Goal: Transaction & Acquisition: Book appointment/travel/reservation

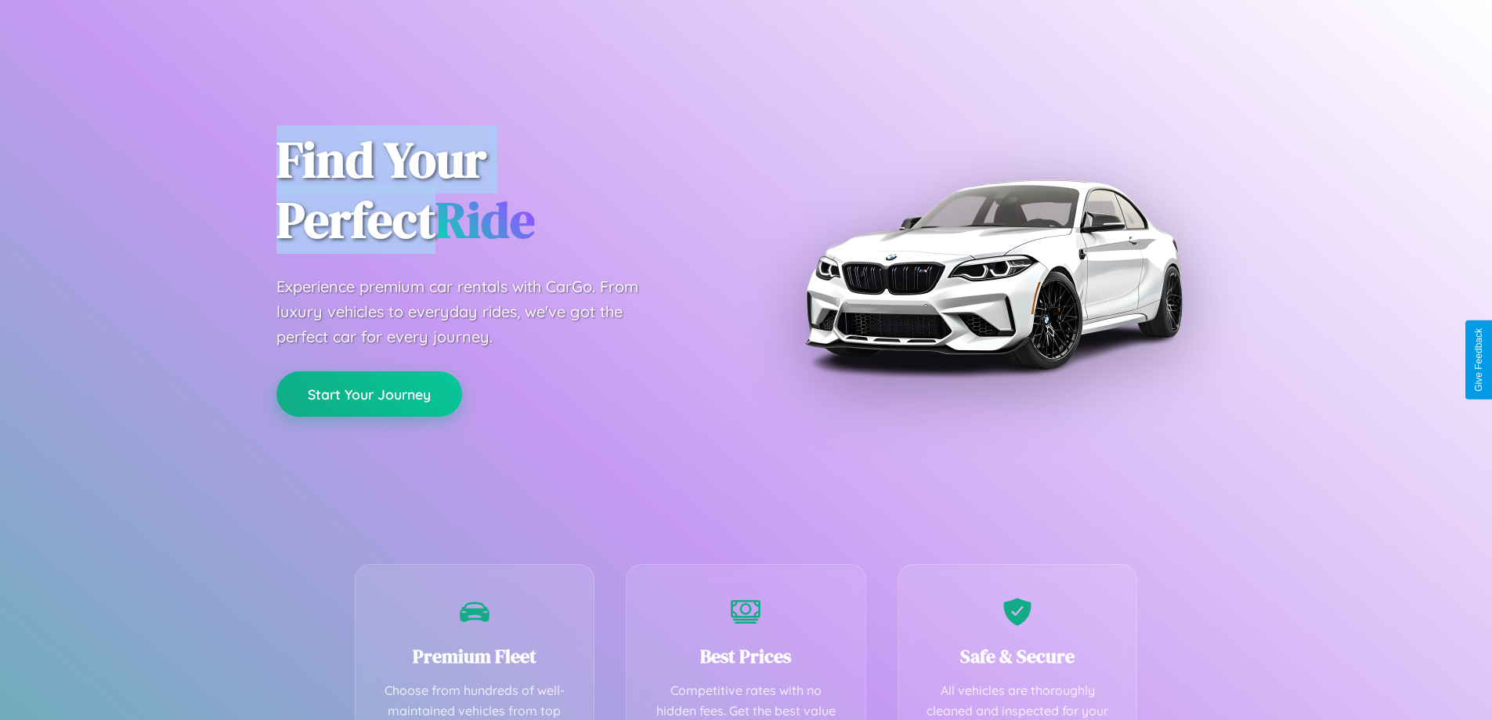
click at [369, 395] on button "Start Your Journey" at bounding box center [370, 393] width 186 height 45
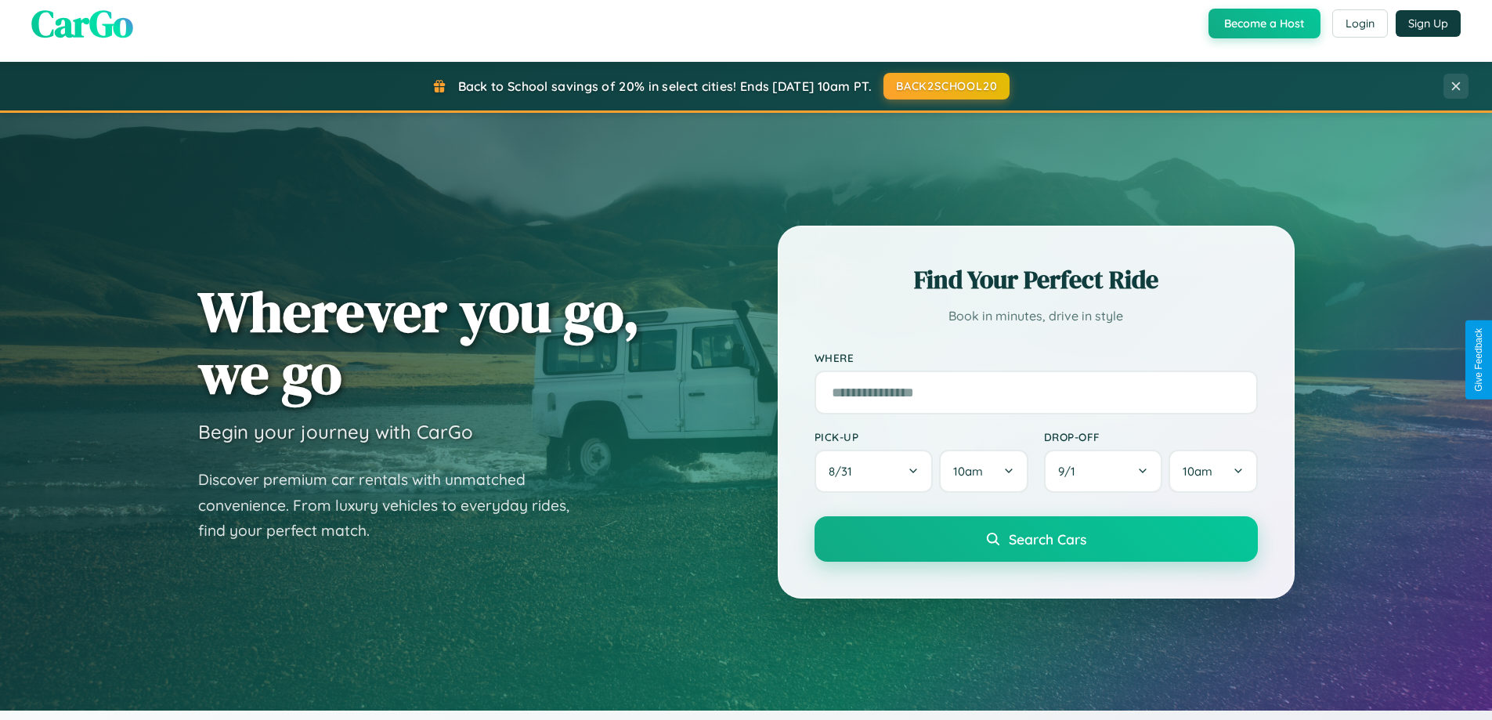
scroll to position [675, 0]
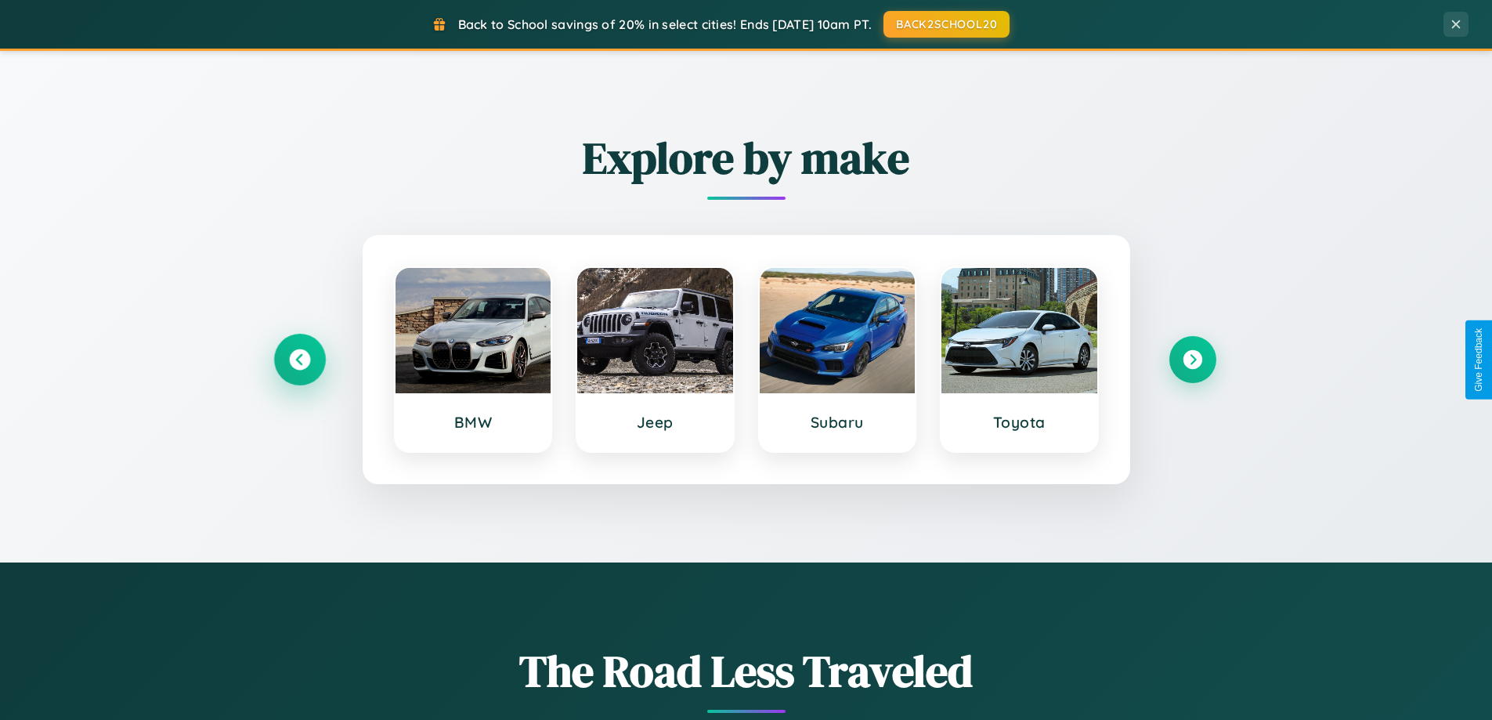
click at [299, 360] on icon at bounding box center [299, 359] width 21 height 21
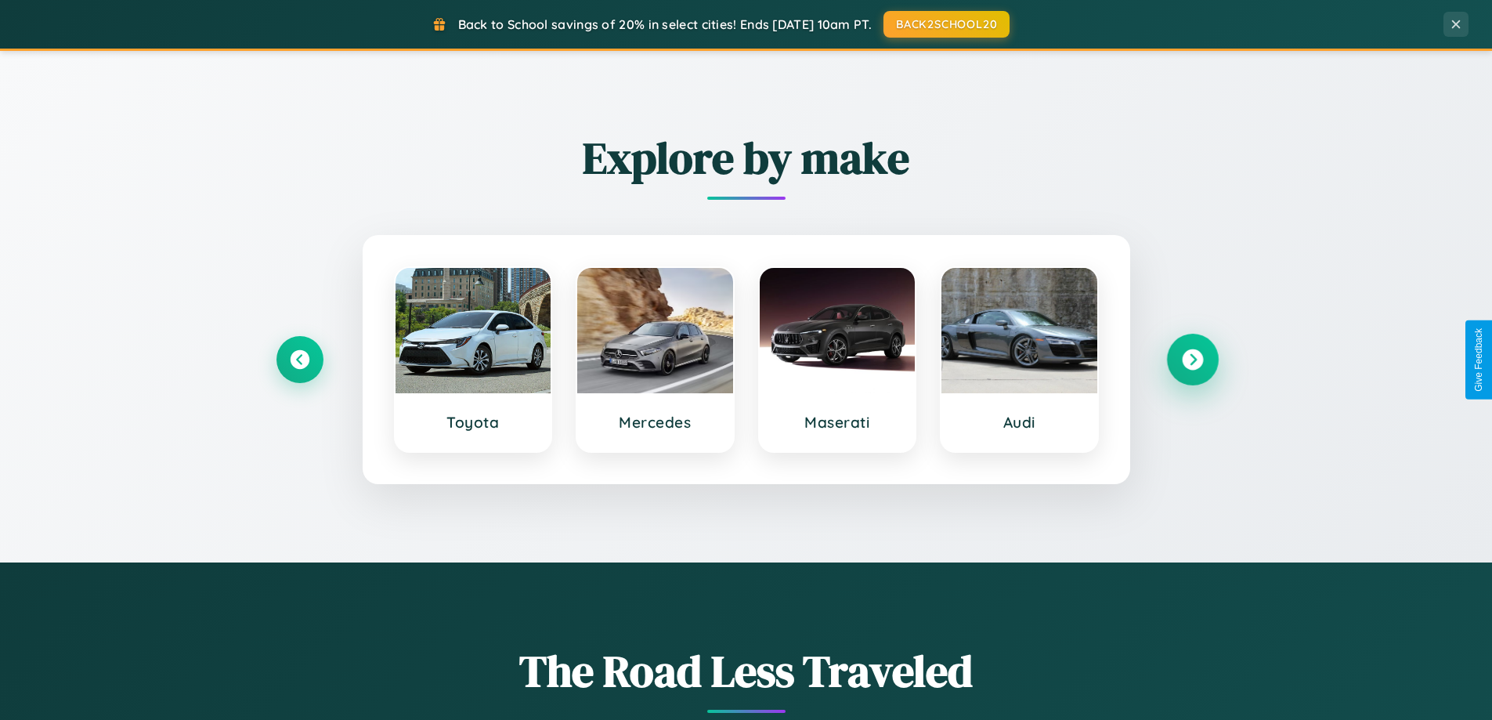
click at [1192, 360] on icon at bounding box center [1192, 359] width 21 height 21
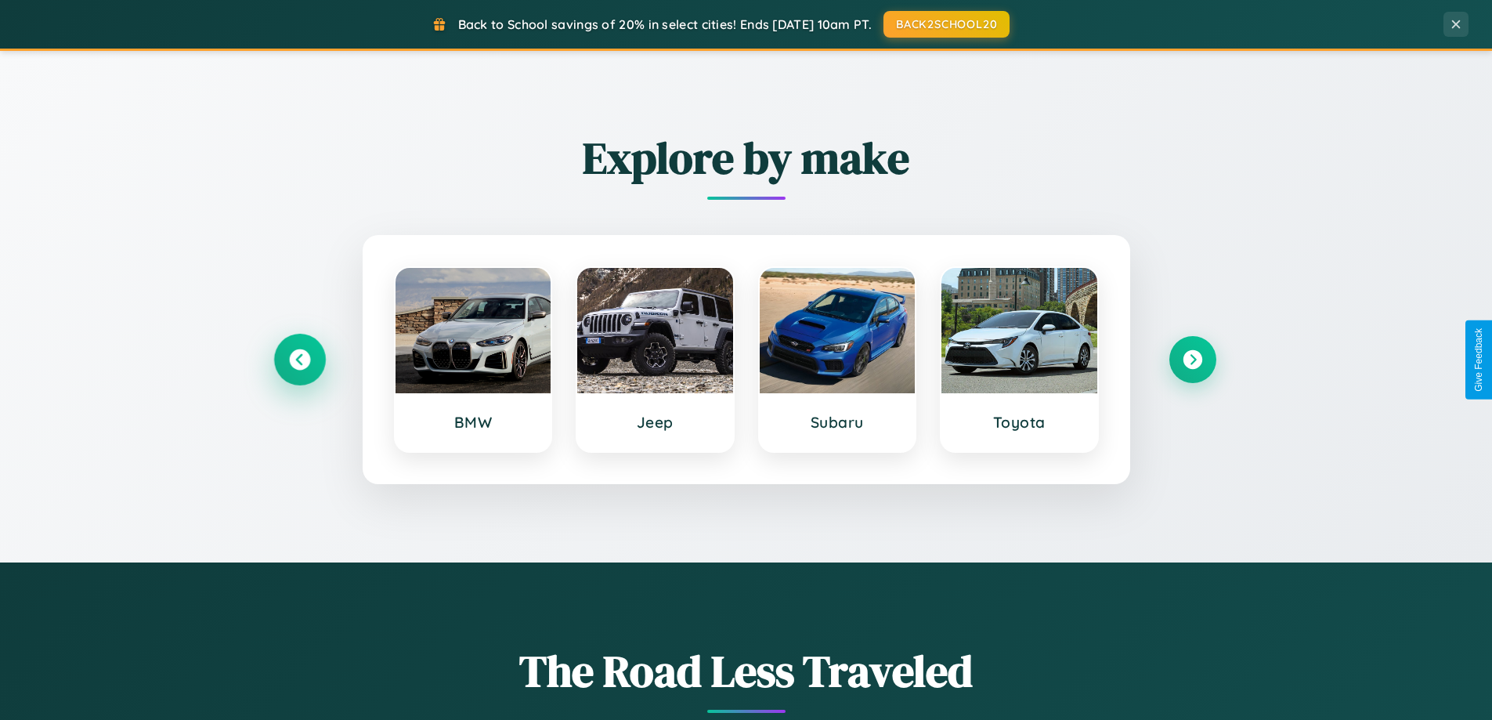
click at [299, 360] on icon at bounding box center [299, 359] width 21 height 21
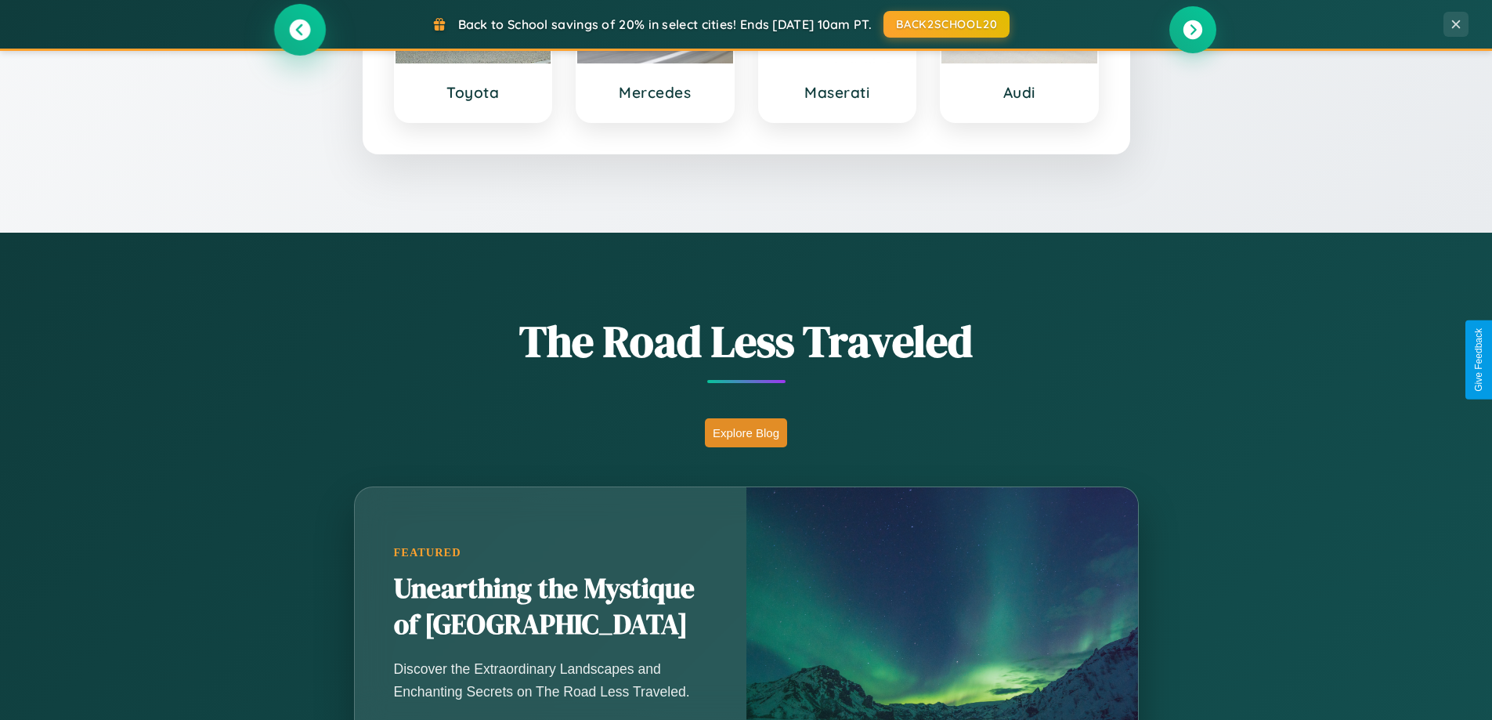
scroll to position [1078, 0]
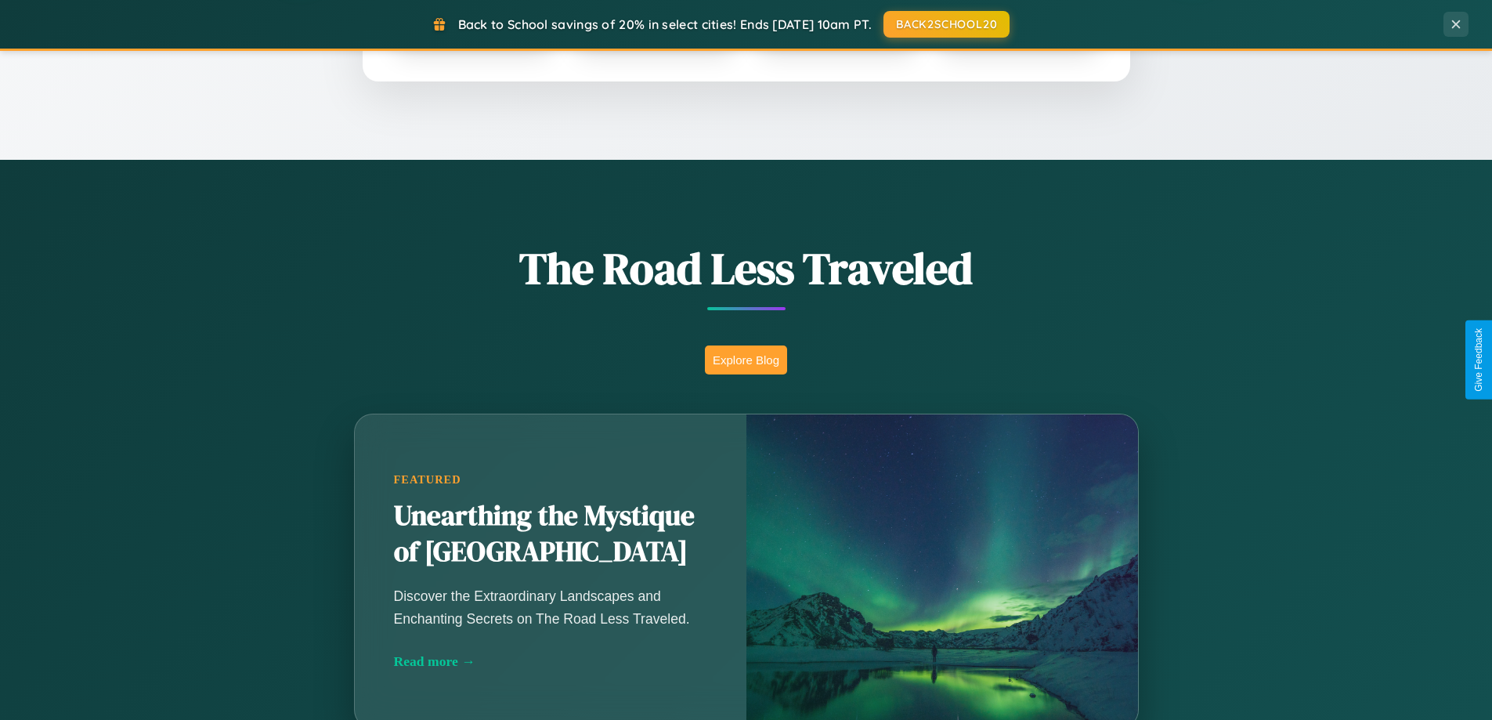
click at [746, 360] on button "Explore Blog" at bounding box center [746, 359] width 82 height 29
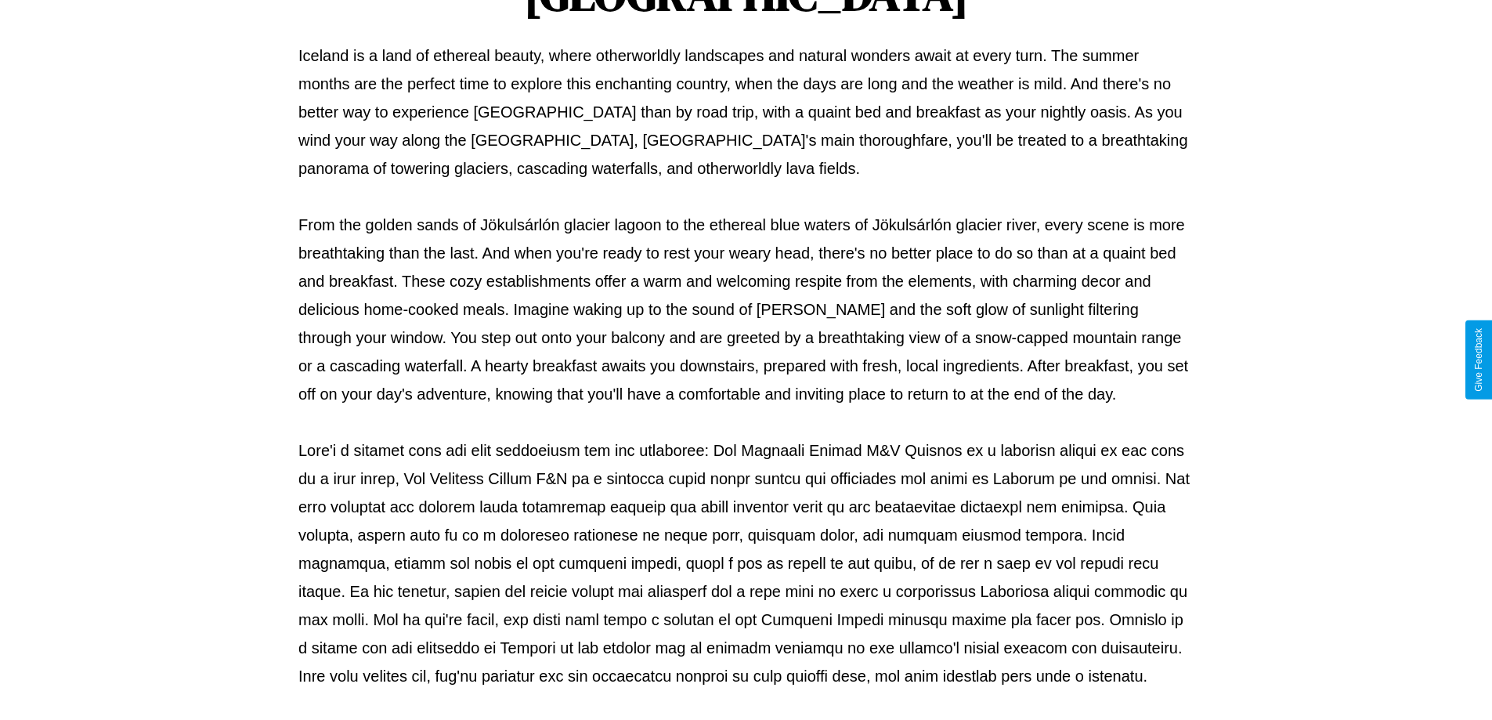
scroll to position [507, 0]
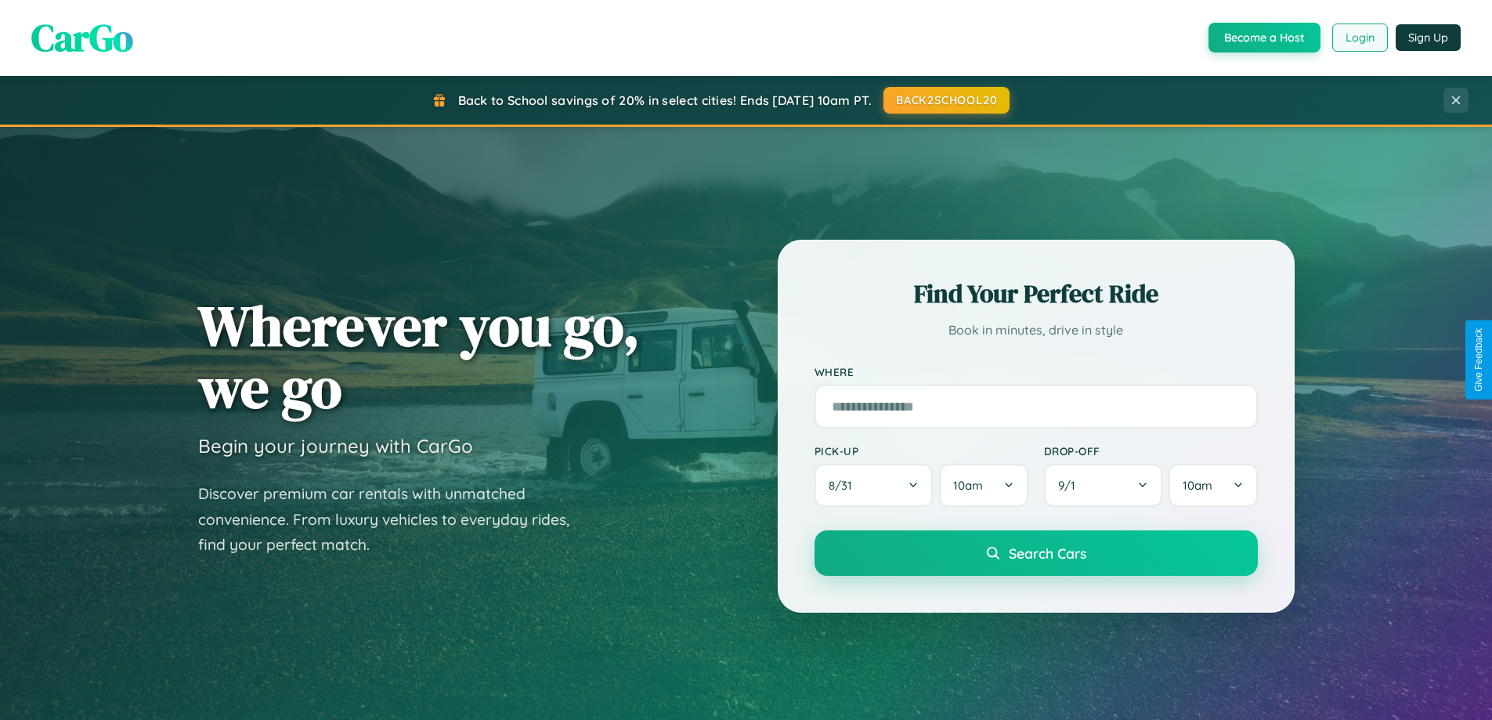
click at [1359, 38] on button "Login" at bounding box center [1360, 37] width 56 height 28
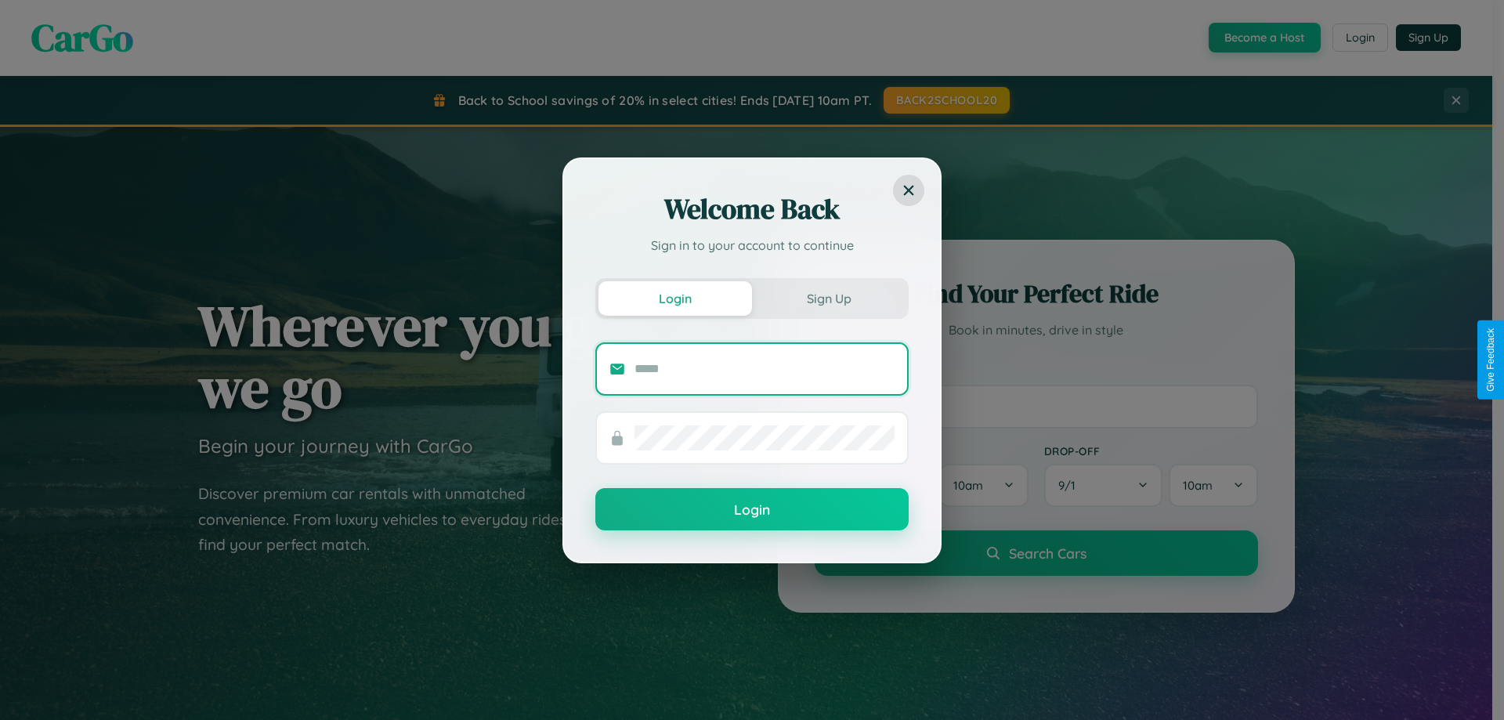
click at [764, 368] on input "text" at bounding box center [764, 368] width 260 height 25
type input "**********"
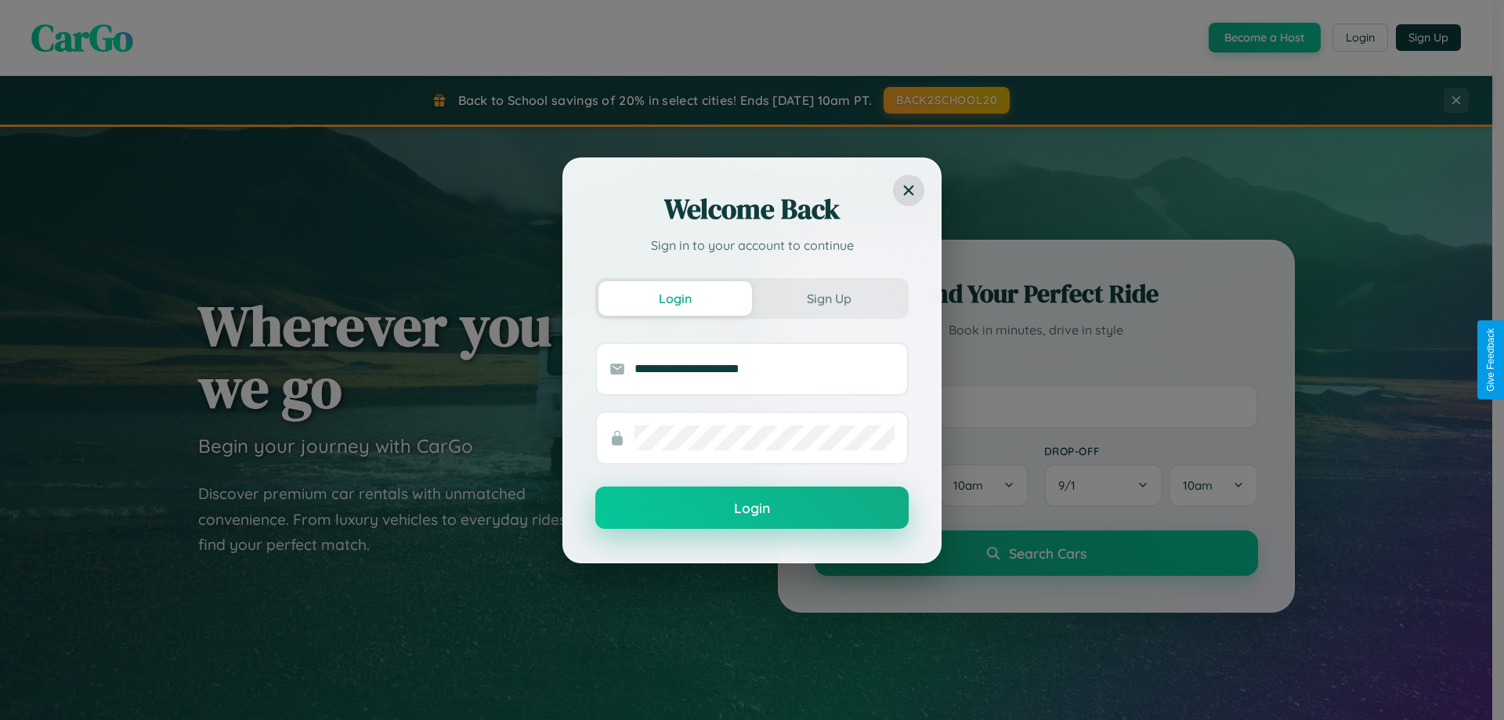
click at [752, 508] on button "Login" at bounding box center [751, 507] width 313 height 42
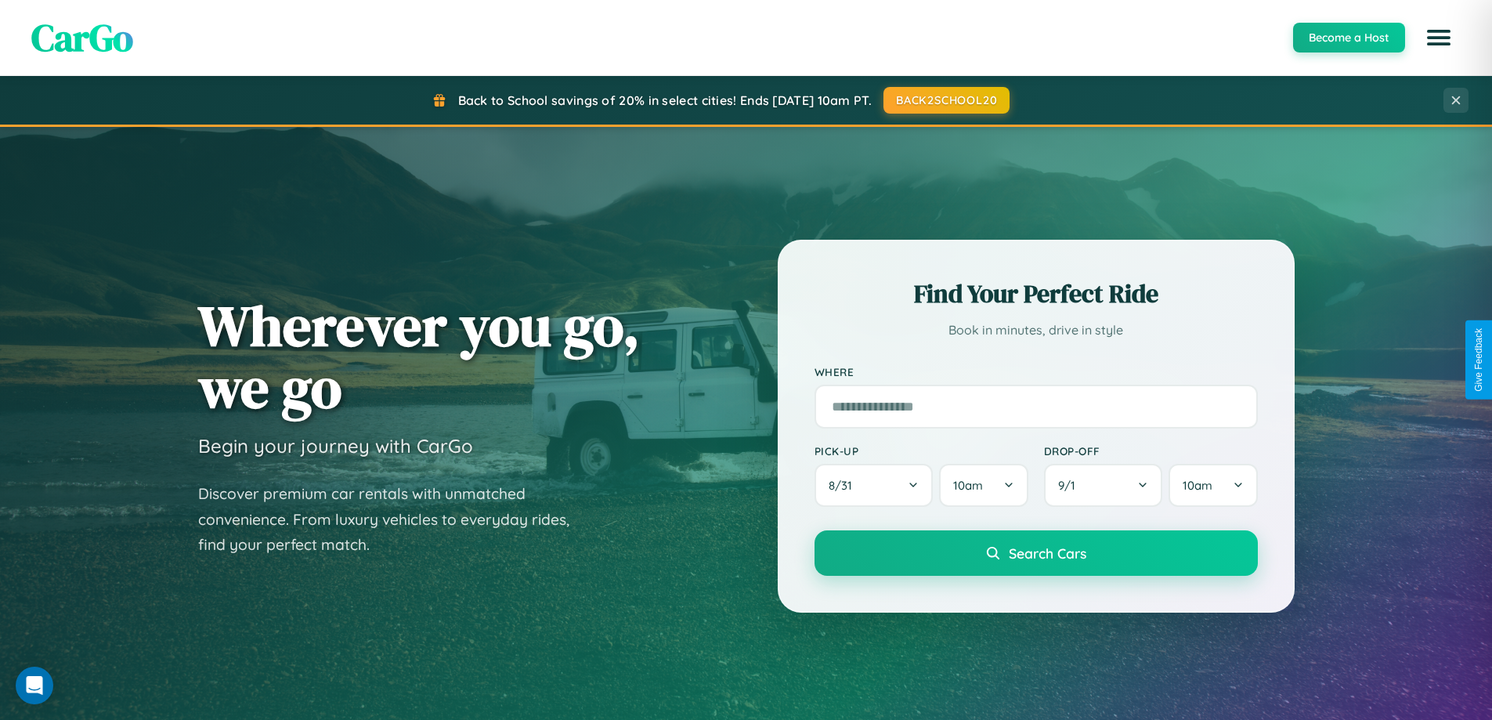
scroll to position [3014, 0]
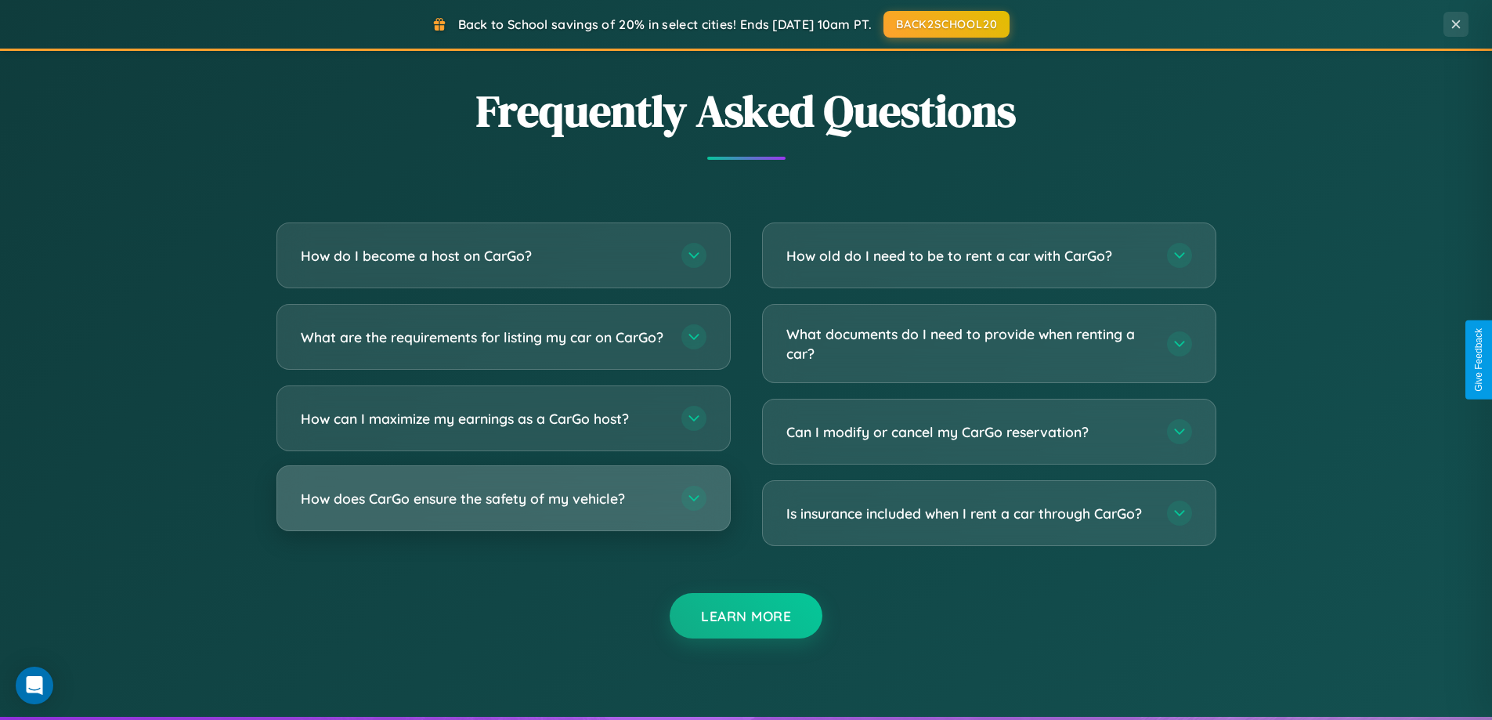
click at [503, 508] on h3 "How does CarGo ensure the safety of my vehicle?" at bounding box center [483, 499] width 365 height 20
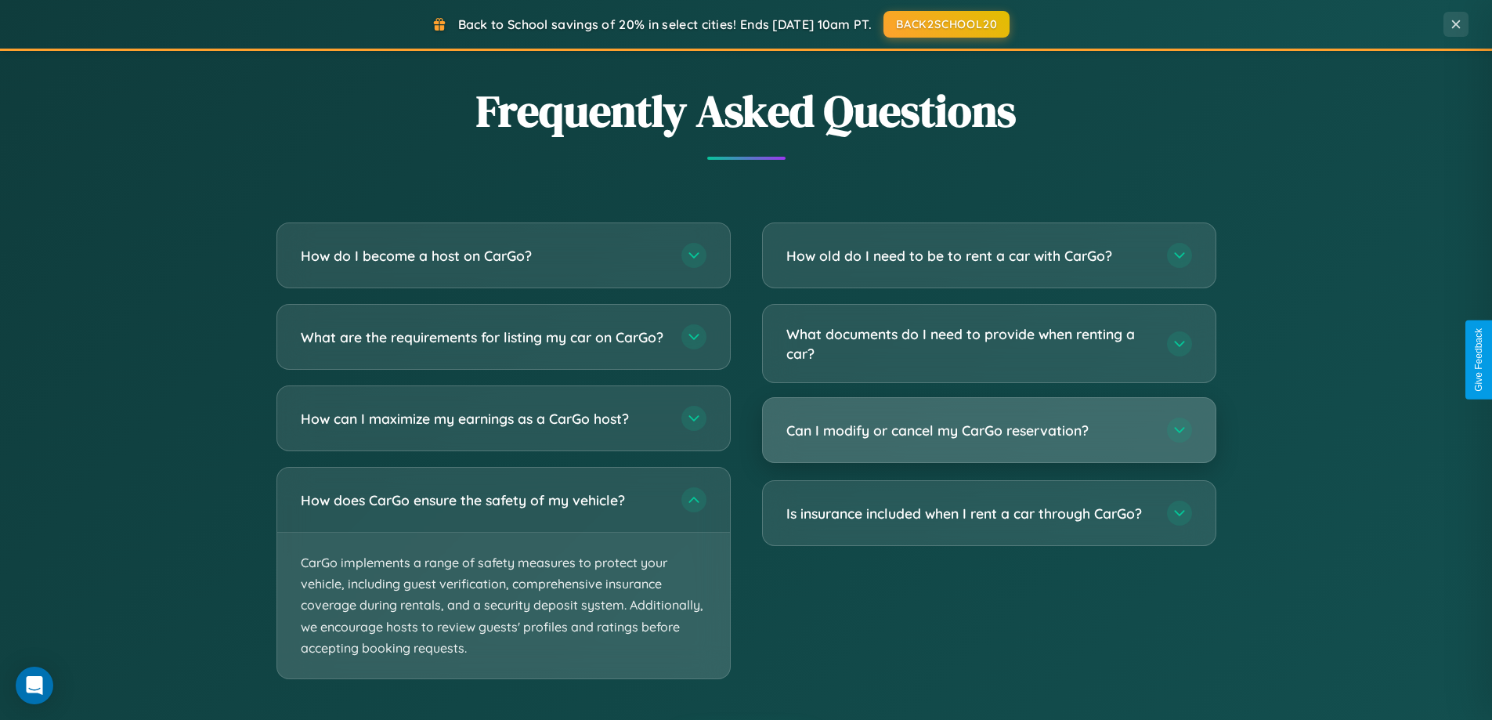
click at [989, 432] on h3 "Can I modify or cancel my CarGo reservation?" at bounding box center [968, 431] width 365 height 20
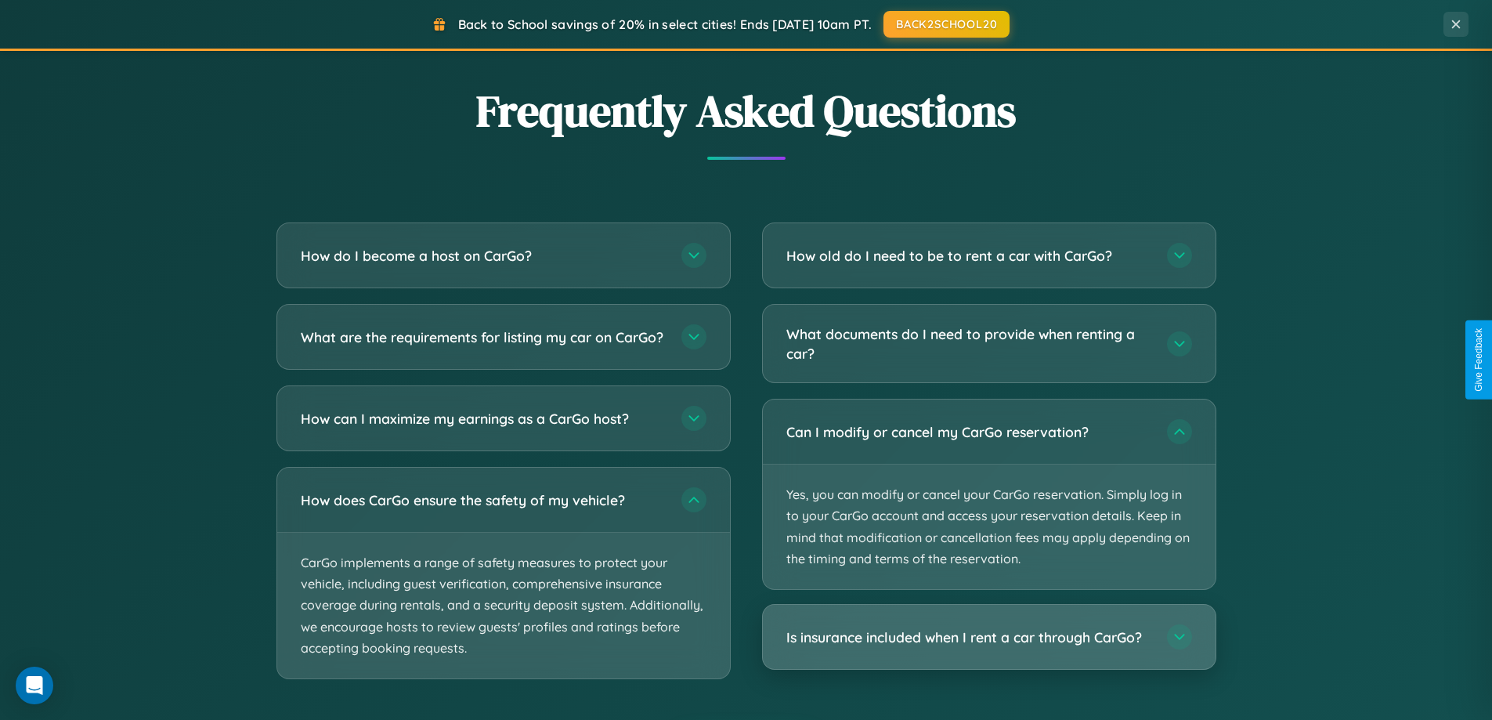
click at [989, 638] on h3 "Is insurance included when I rent a car through CarGo?" at bounding box center [968, 637] width 365 height 20
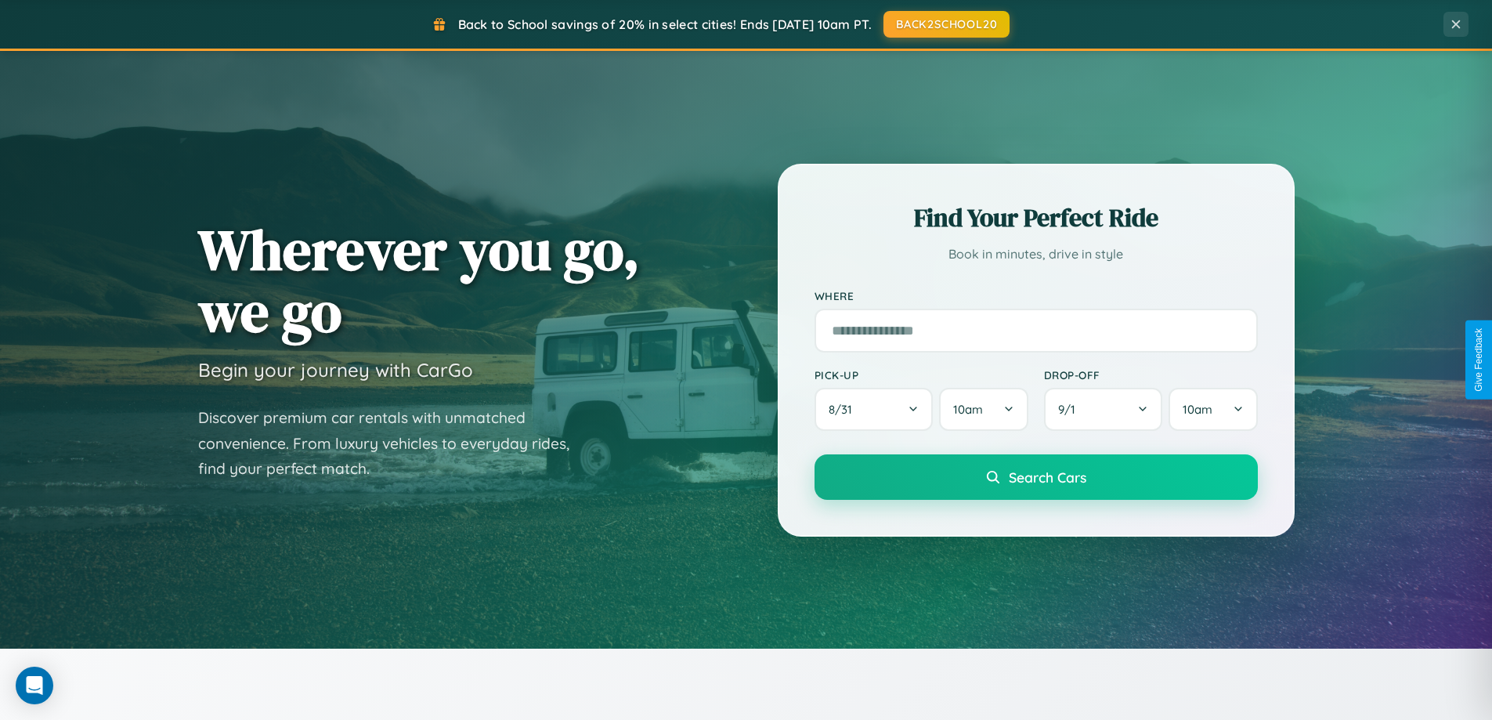
scroll to position [46, 0]
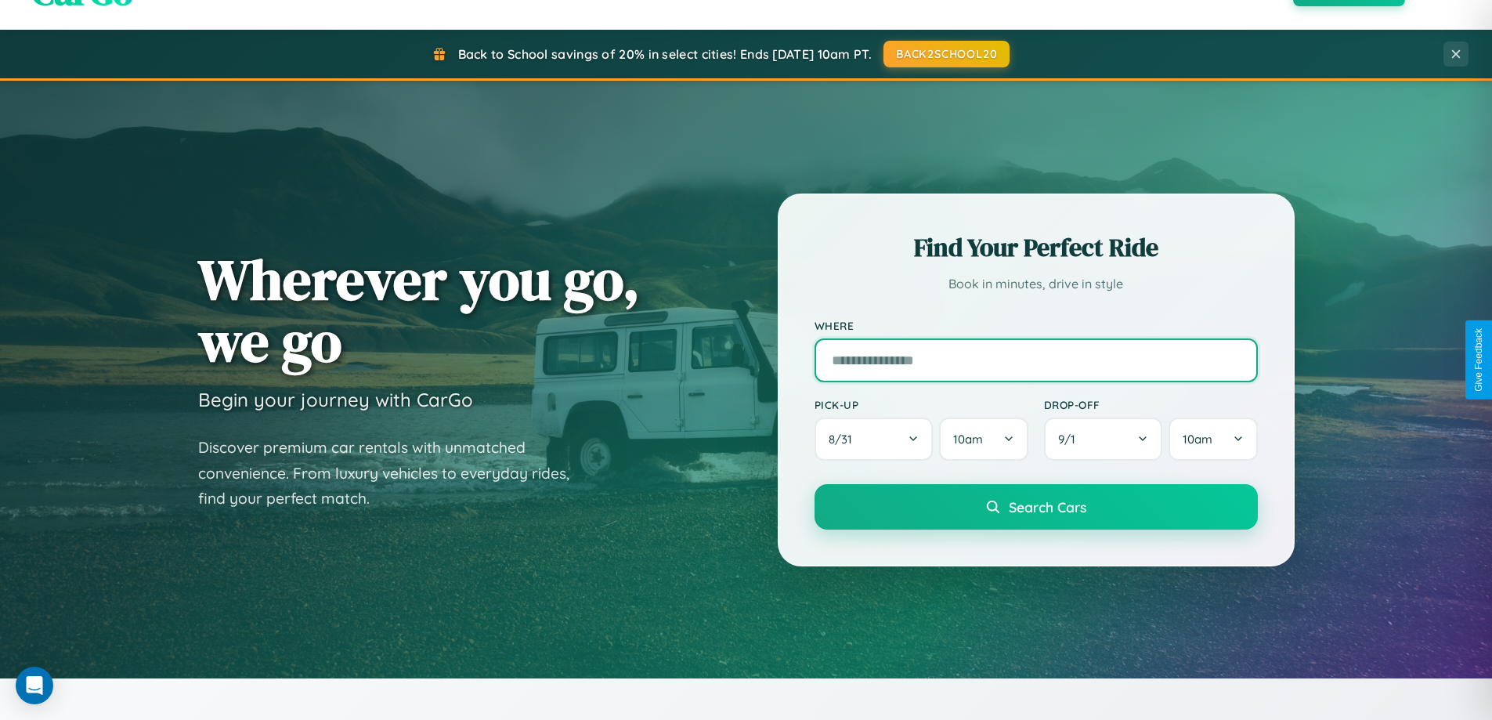
click at [1036, 360] on input "text" at bounding box center [1036, 360] width 443 height 44
type input "******"
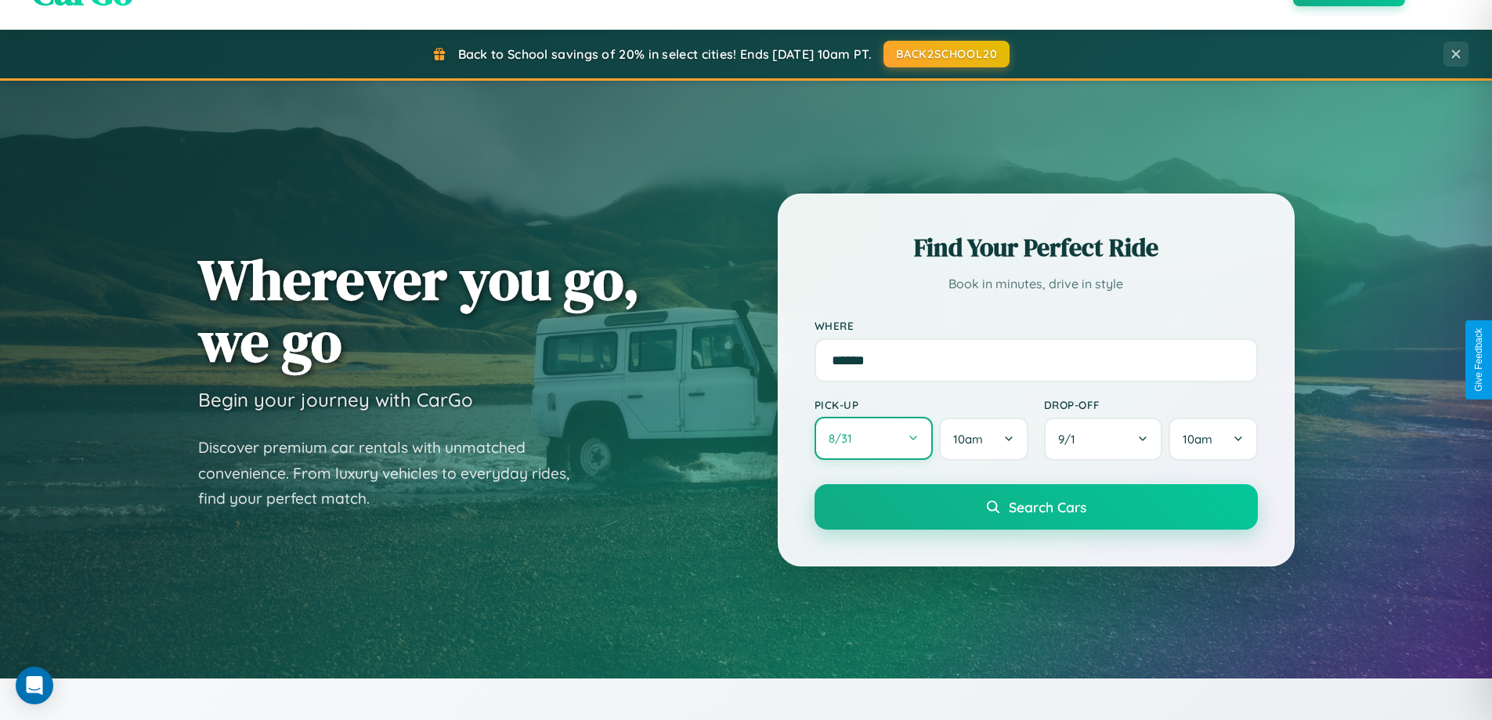
click at [873, 439] on button "8 / 31" at bounding box center [874, 438] width 119 height 43
select select "*"
select select "****"
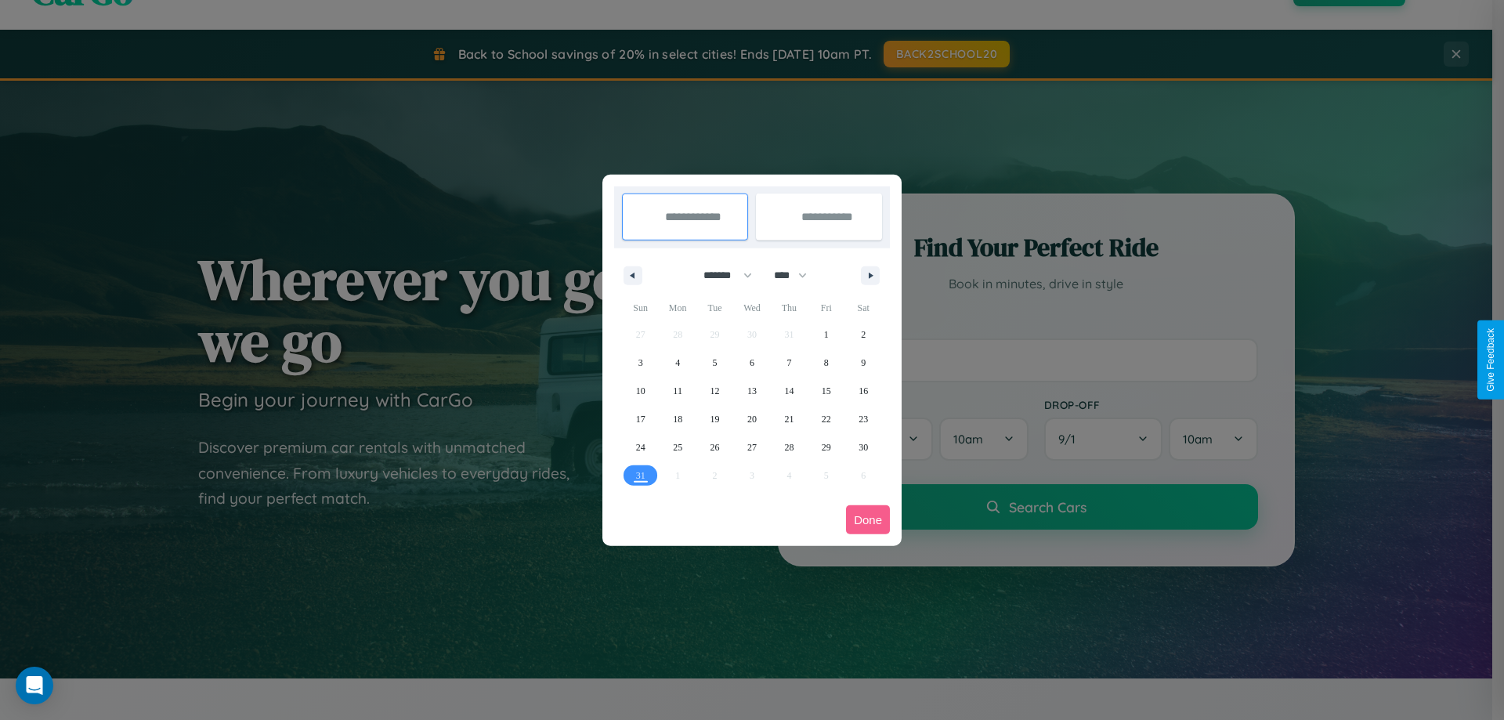
click at [721, 275] on select "******* ******** ***** ***** *** **** **** ****** ********* ******* ******** **…" at bounding box center [725, 275] width 67 height 26
select select "*"
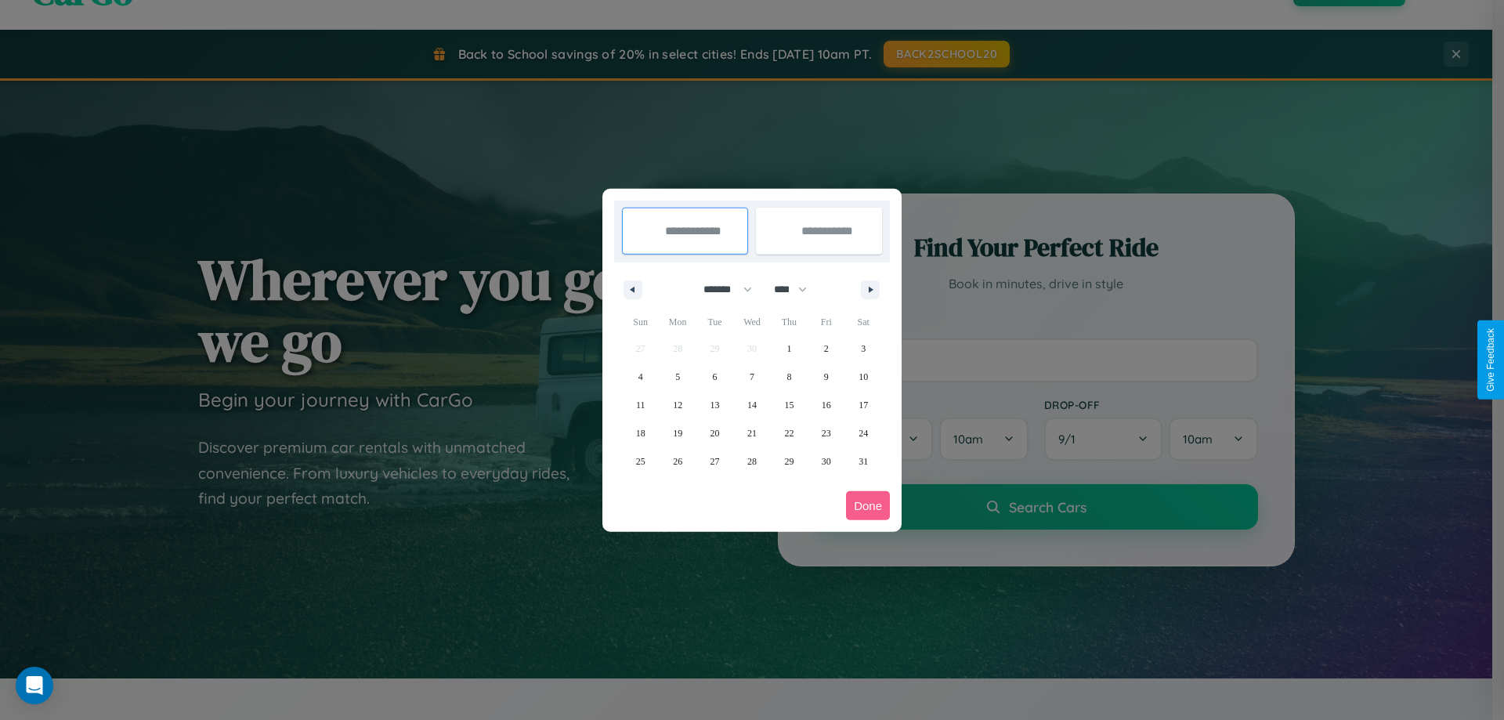
click at [797, 289] on select "**** **** **** **** **** **** **** **** **** **** **** **** **** **** **** ****…" at bounding box center [789, 290] width 47 height 26
select select "****"
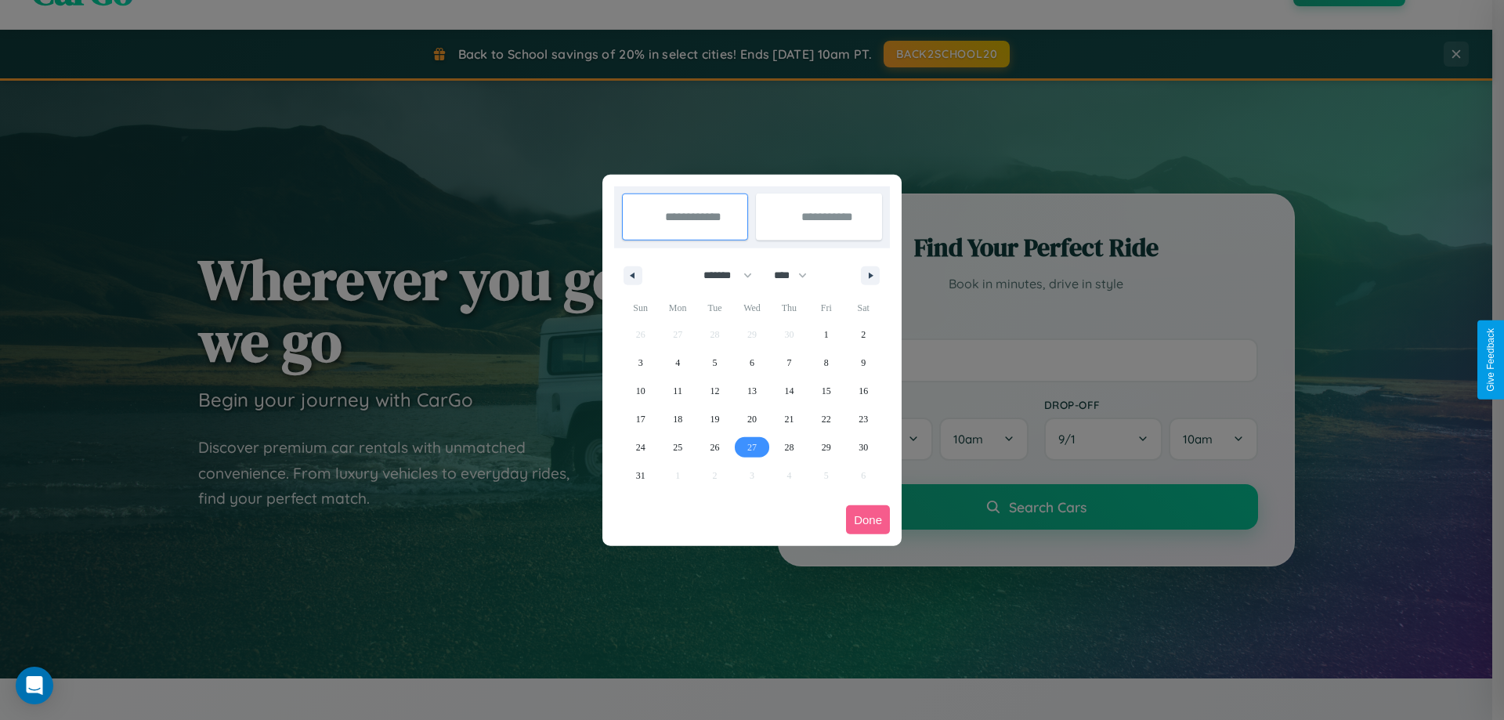
click at [751, 446] on span "27" at bounding box center [751, 447] width 9 height 28
type input "**********"
click at [870, 275] on icon "button" at bounding box center [873, 276] width 8 height 6
select select "*"
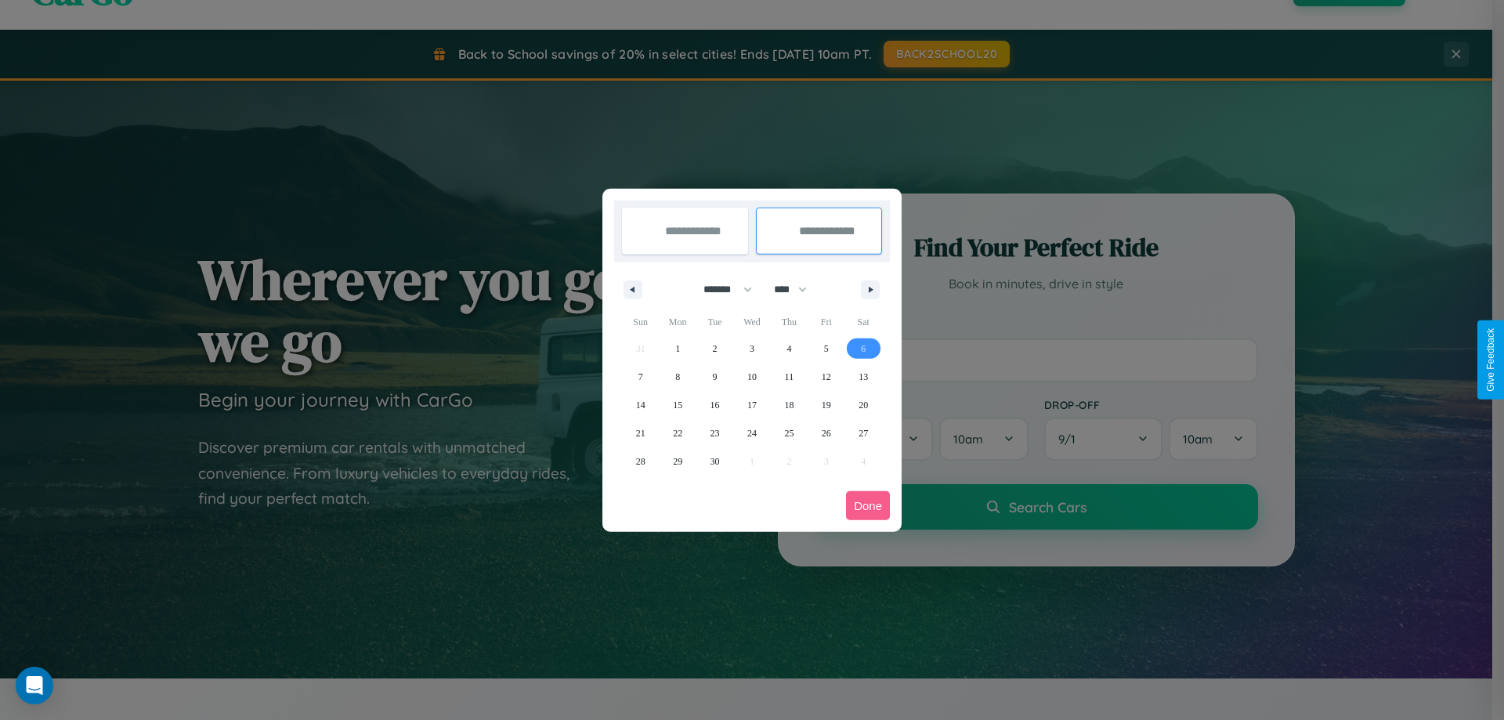
click at [863, 348] on span "6" at bounding box center [863, 348] width 5 height 28
type input "**********"
select select "*"
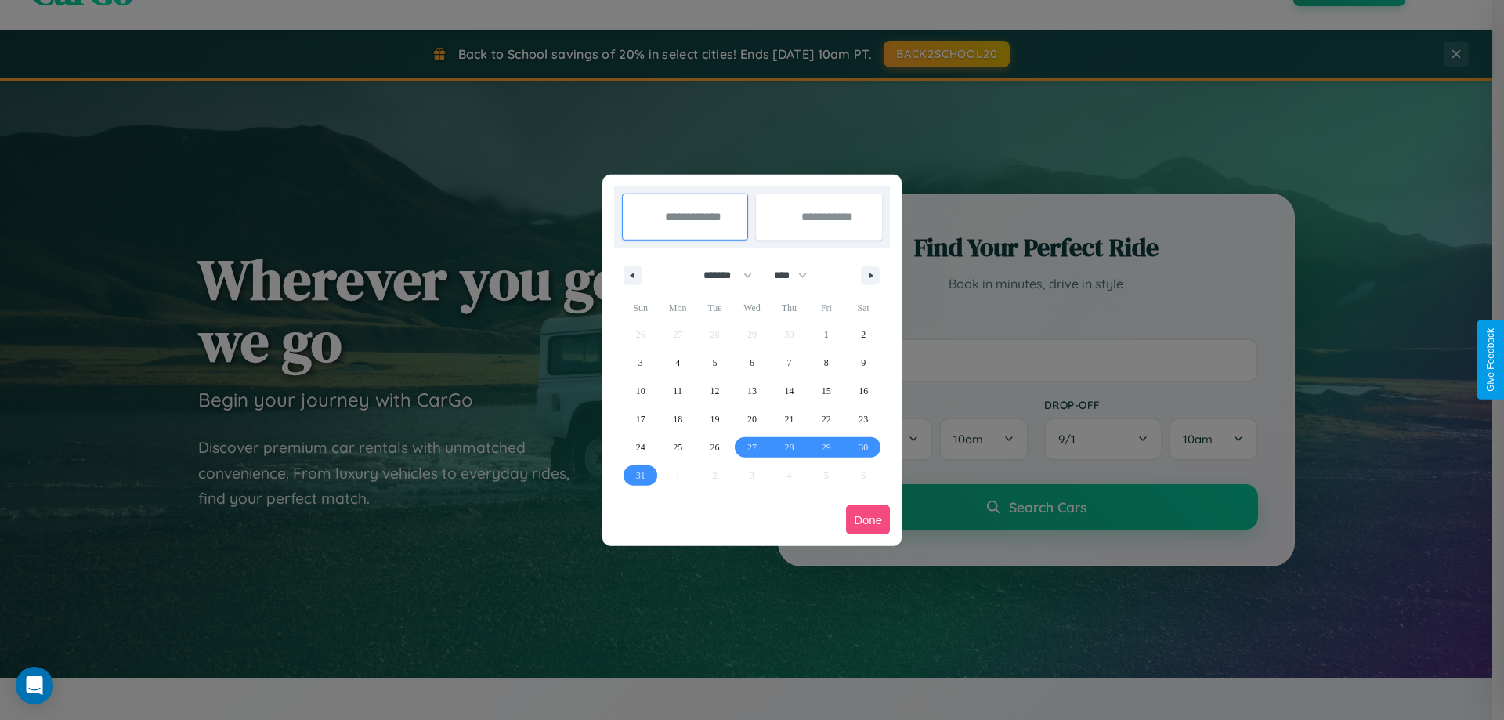
click at [868, 519] on button "Done" at bounding box center [868, 519] width 44 height 29
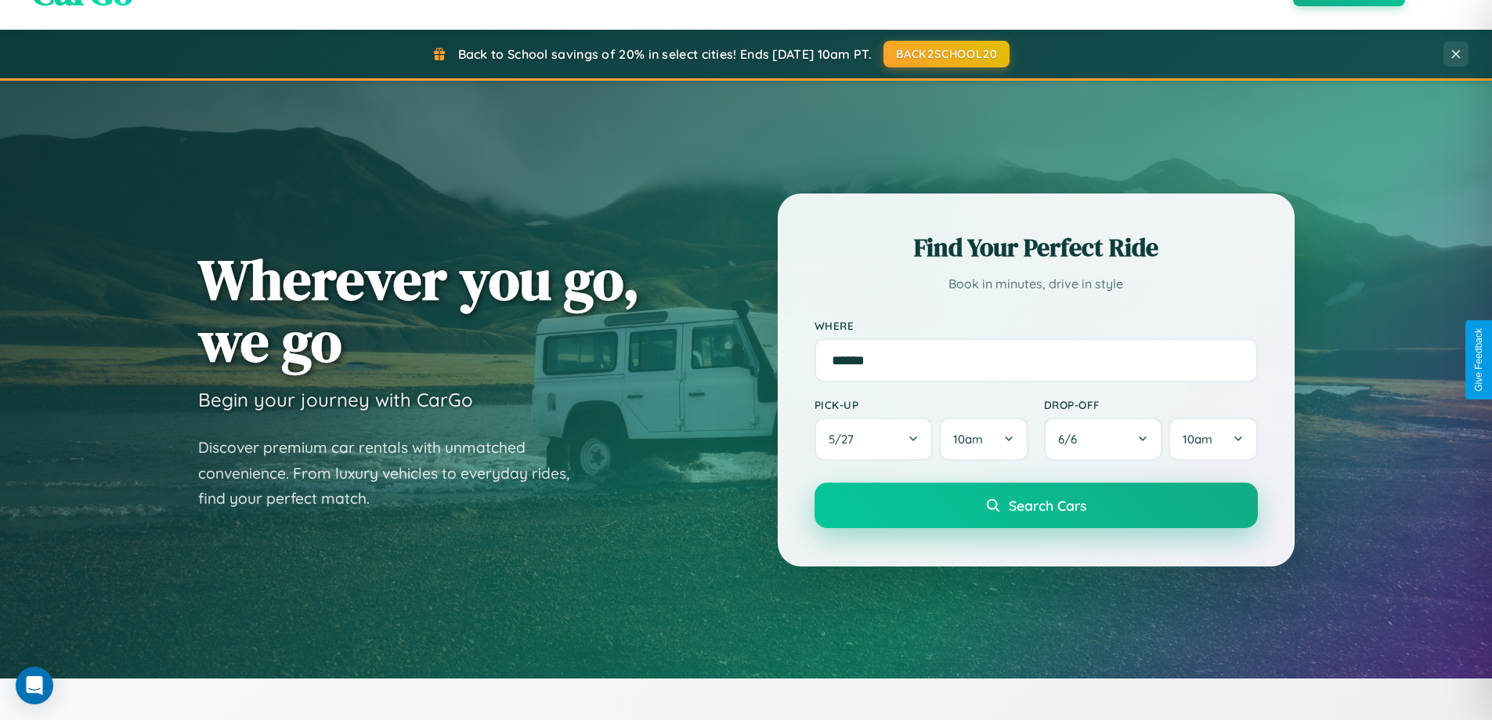
click at [1036, 505] on span "Search Cars" at bounding box center [1048, 505] width 78 height 17
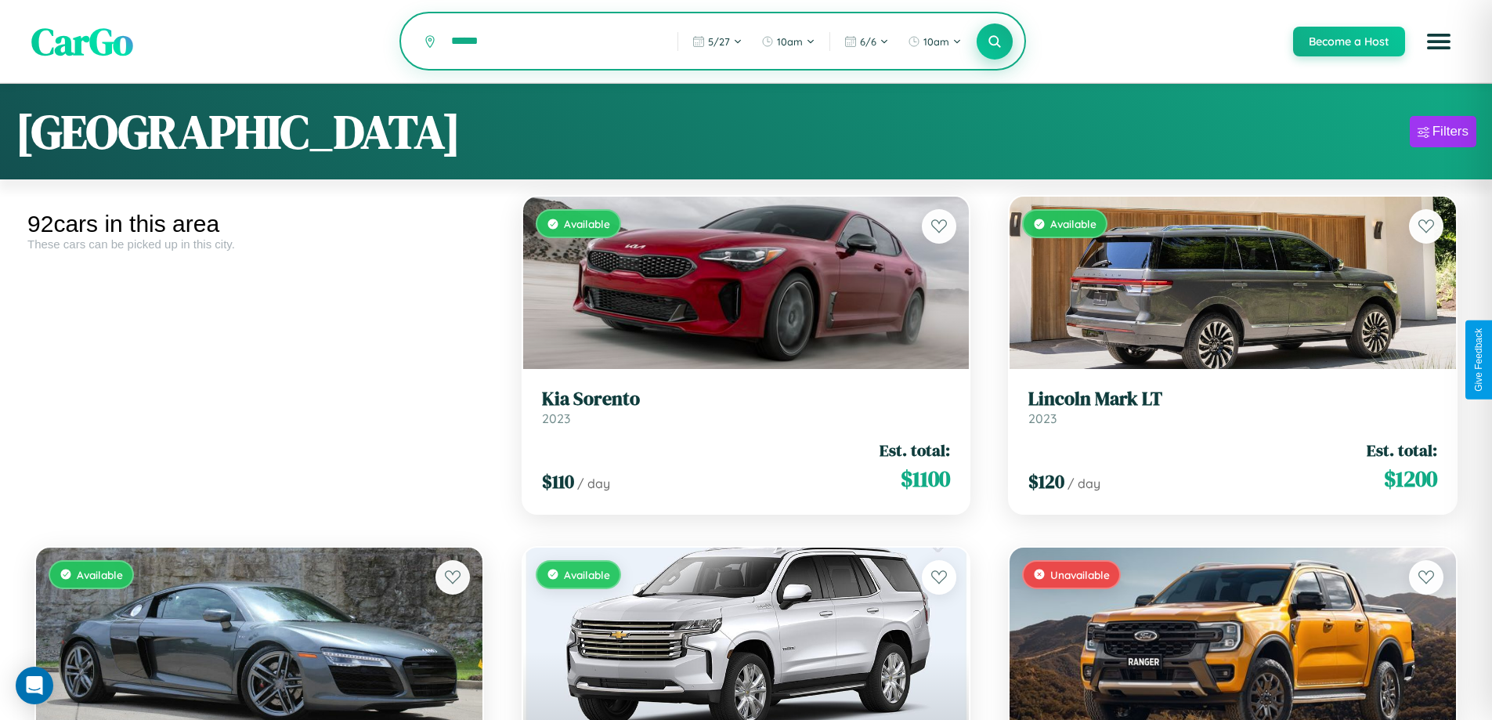
type input "******"
click at [994, 42] on icon at bounding box center [995, 41] width 15 height 15
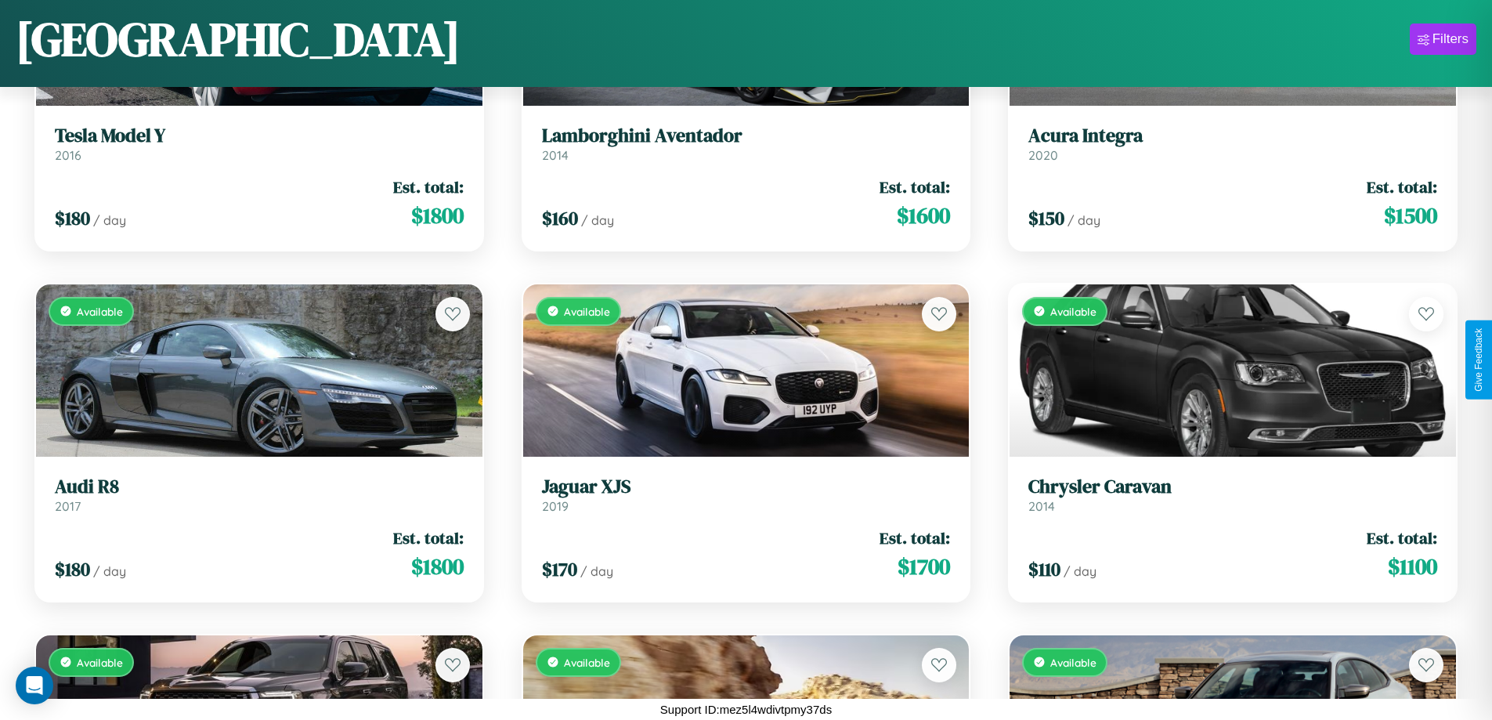
scroll to position [10041, 0]
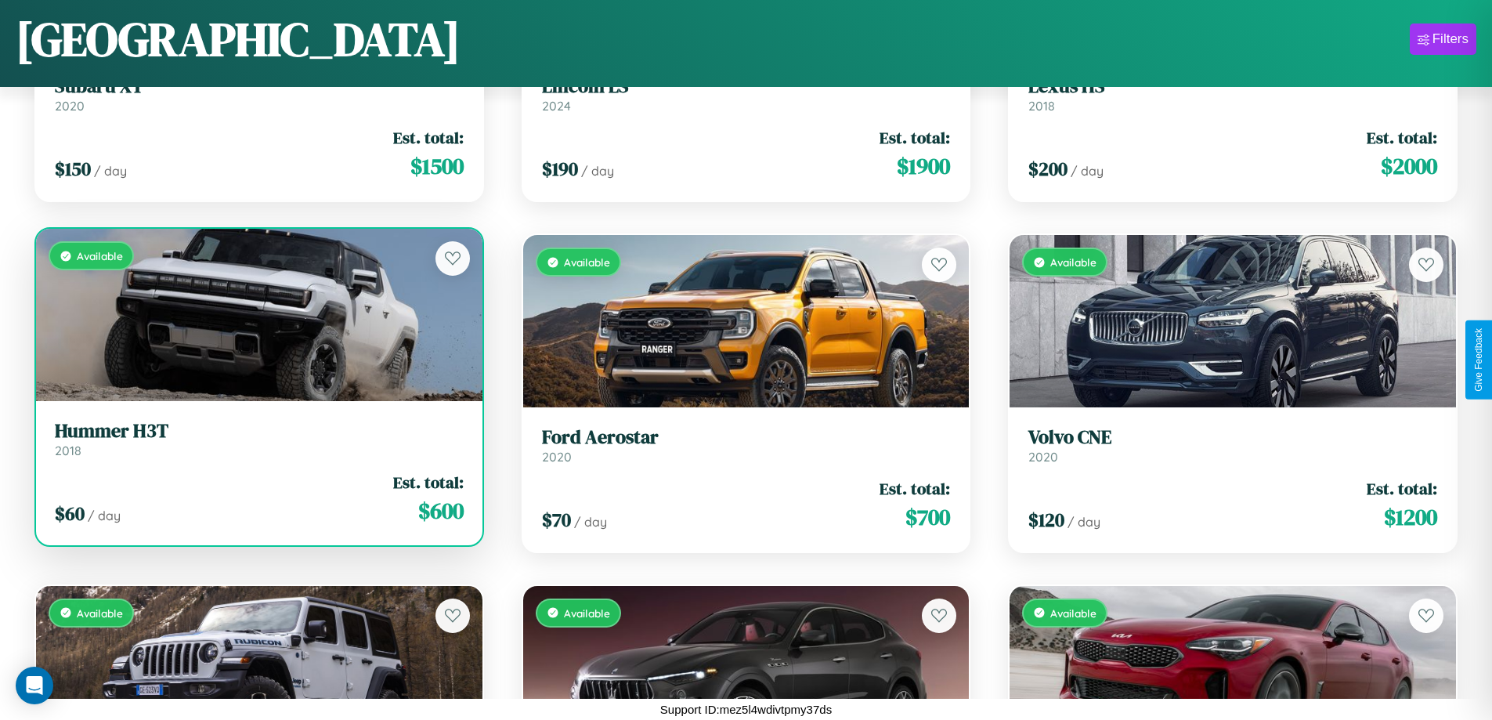
click at [257, 443] on link "Hummer H3T 2018" at bounding box center [259, 439] width 409 height 38
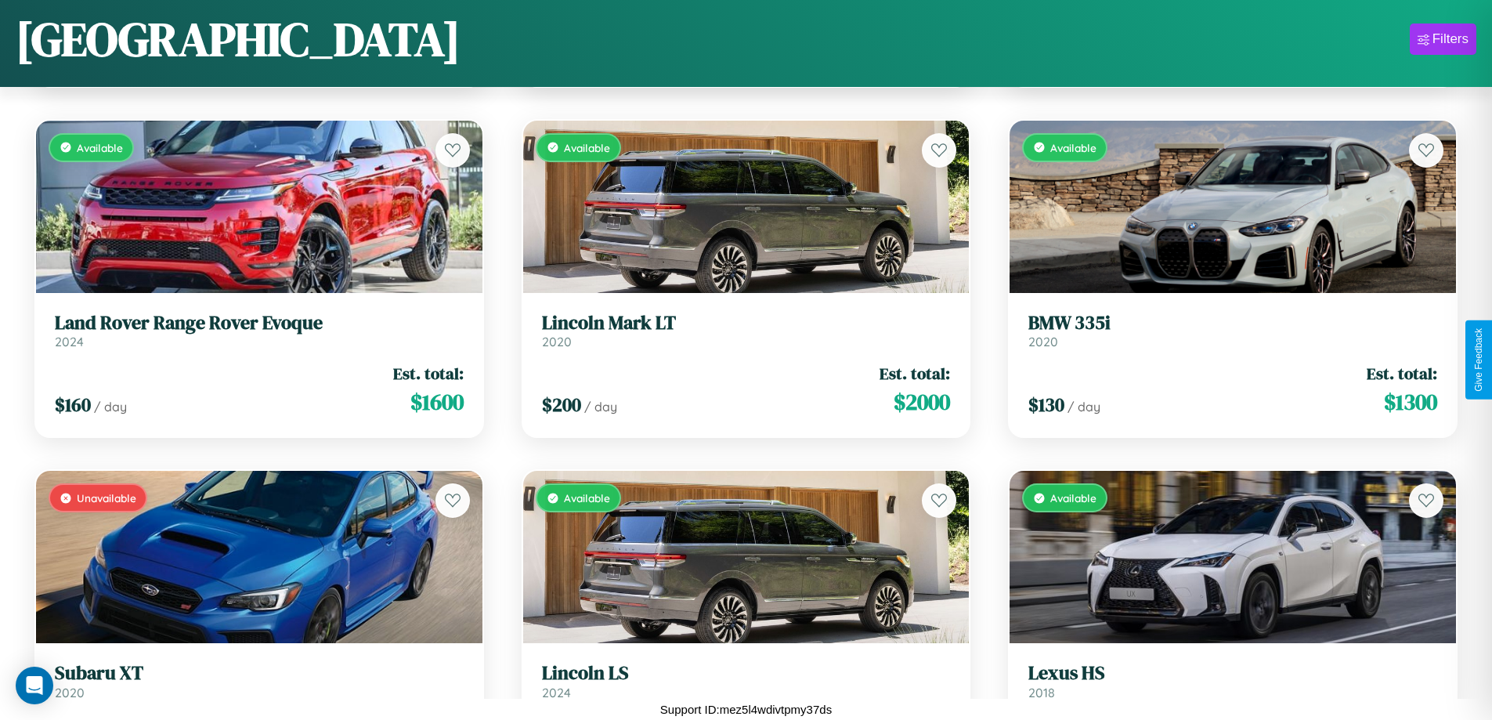
scroll to position [8638, 0]
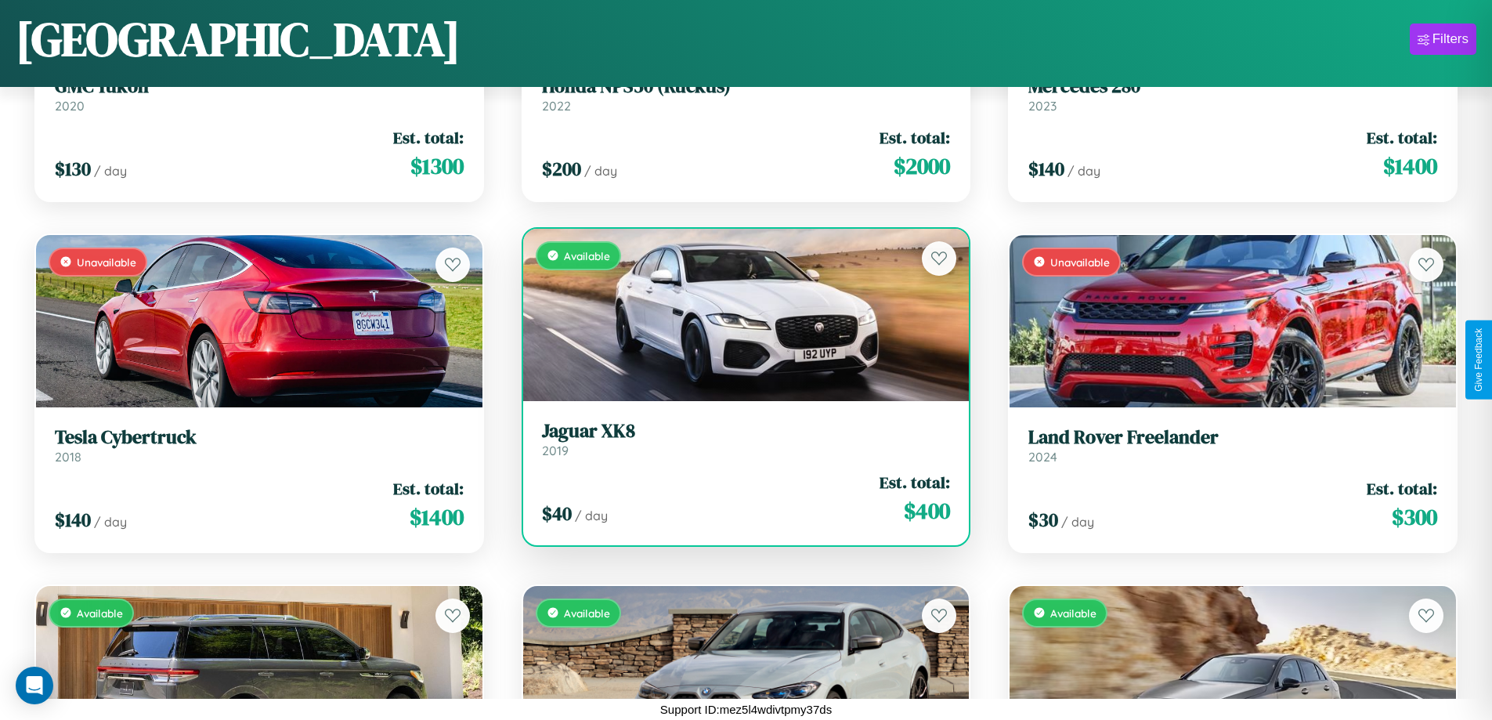
click at [739, 439] on h3 "Jaguar XK8" at bounding box center [746, 431] width 409 height 23
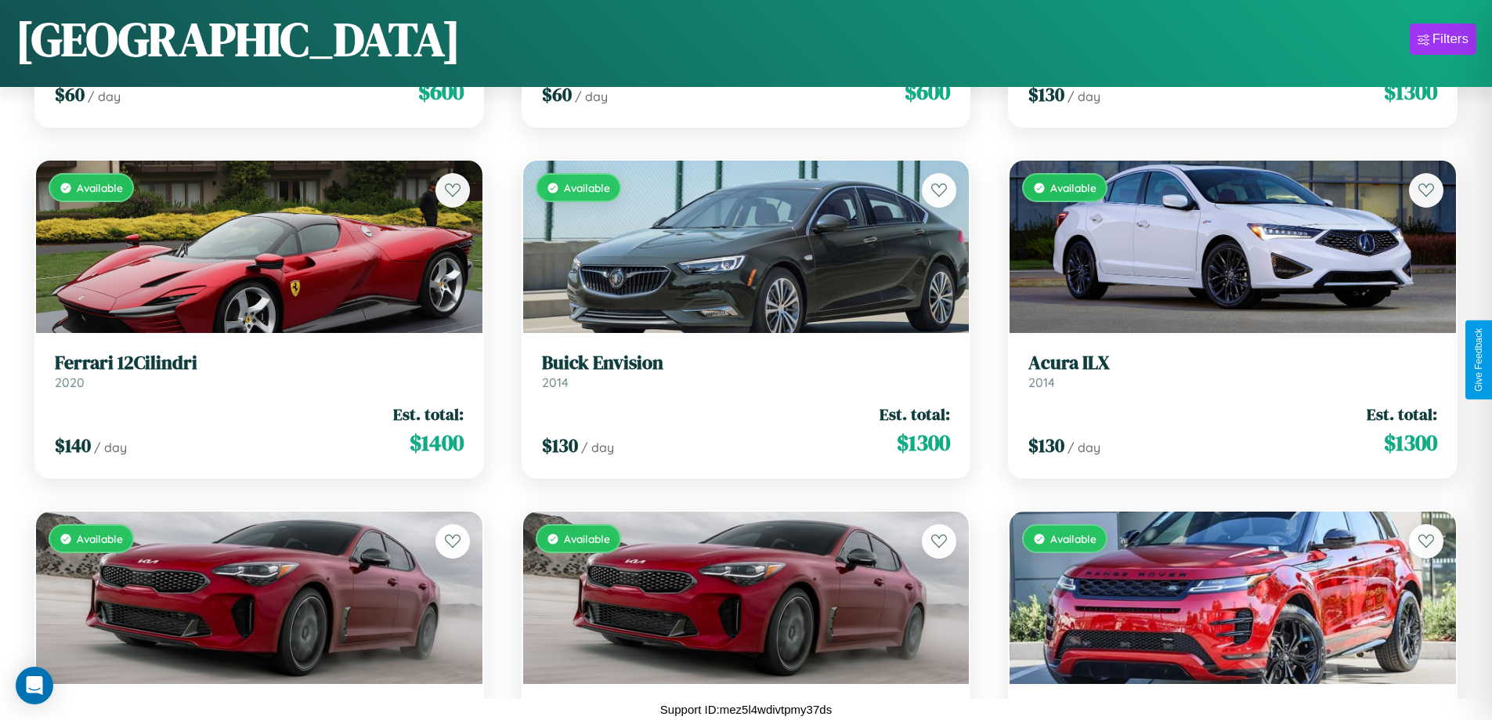
scroll to position [1623, 0]
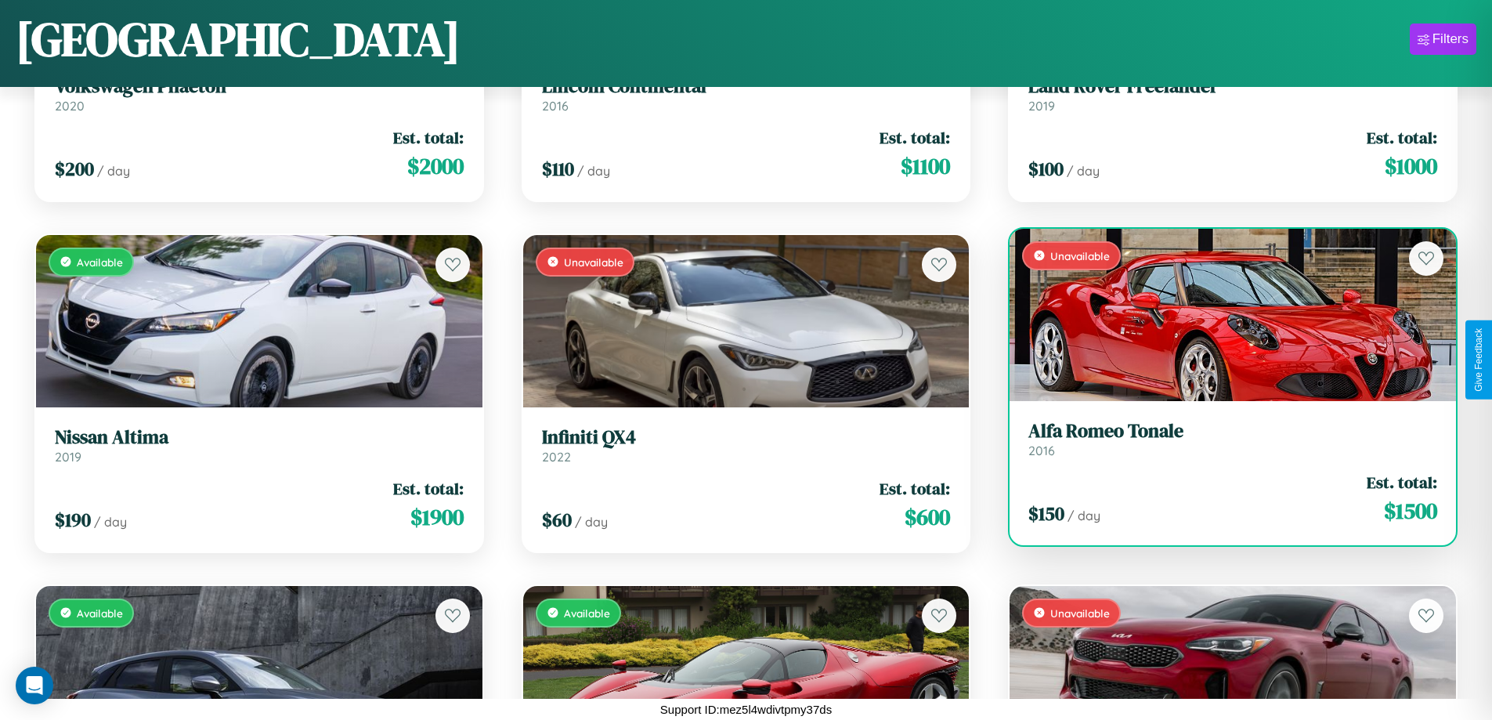
click at [1223, 442] on link "Alfa Romeo Tonale 2016" at bounding box center [1232, 439] width 409 height 38
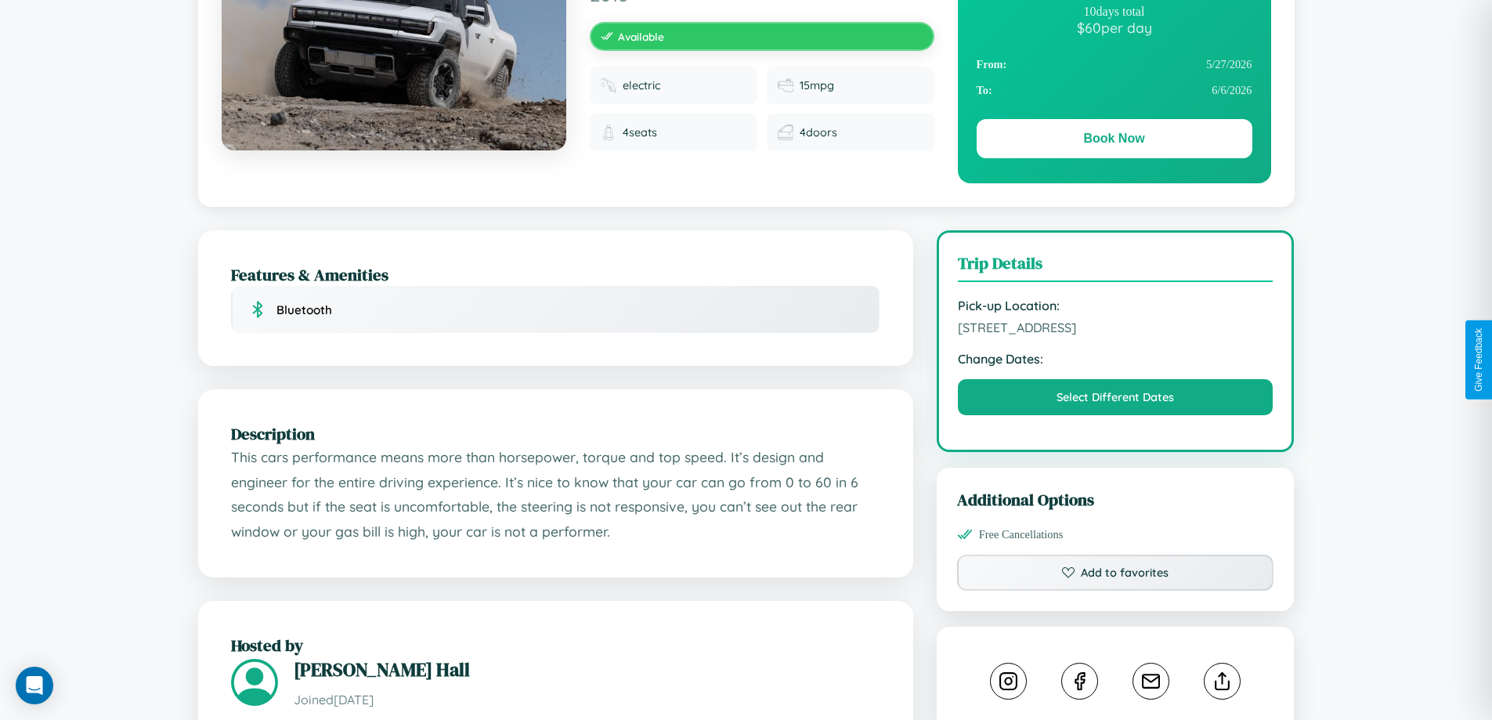
scroll to position [407, 0]
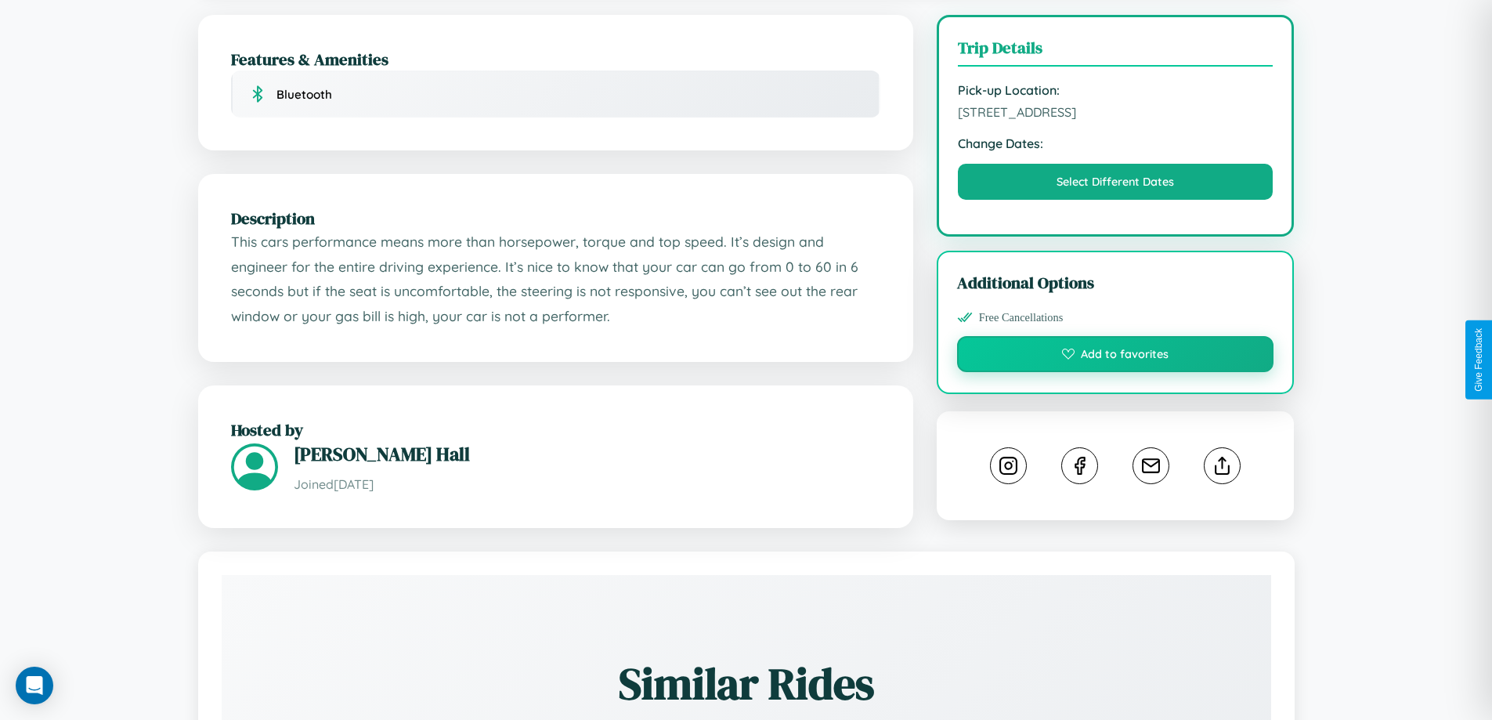
click at [1115, 356] on button "Add to favorites" at bounding box center [1115, 354] width 317 height 36
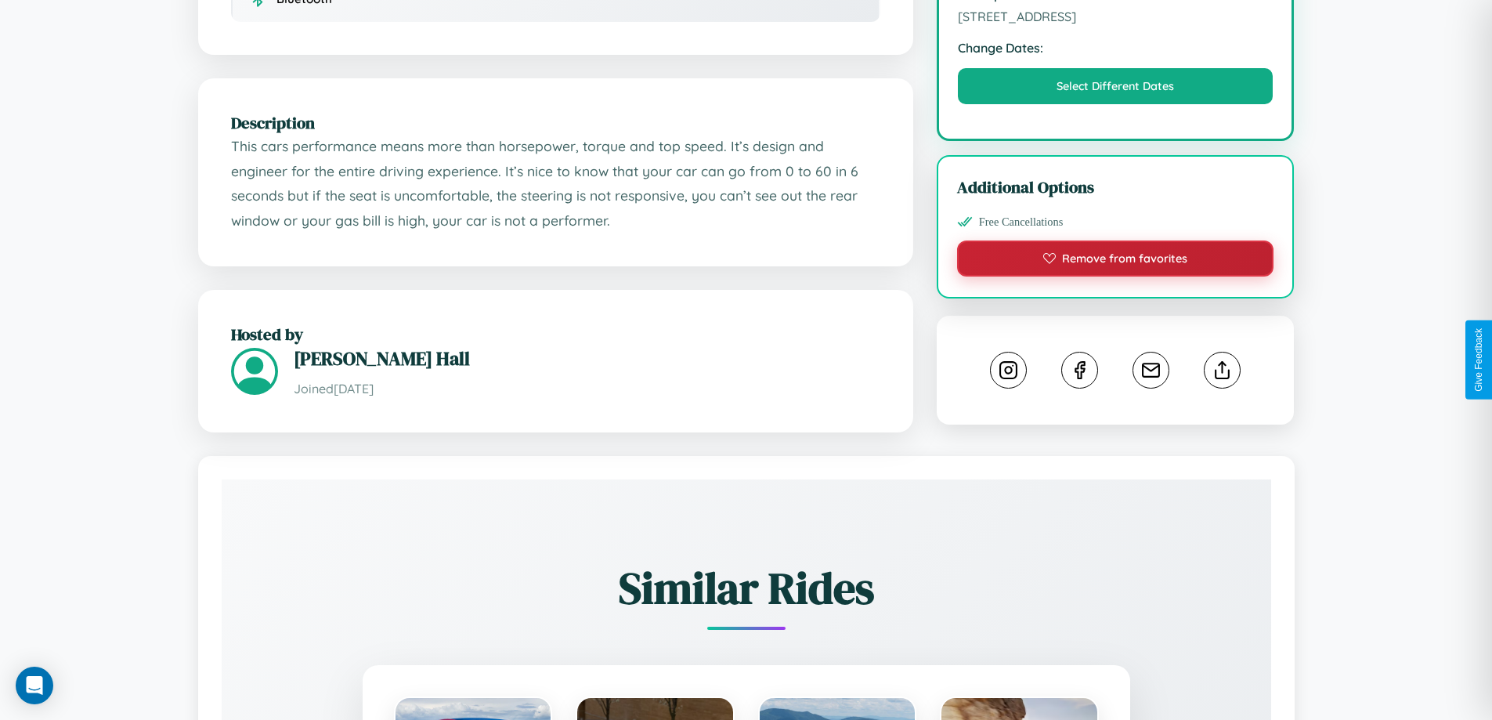
scroll to position [515, 0]
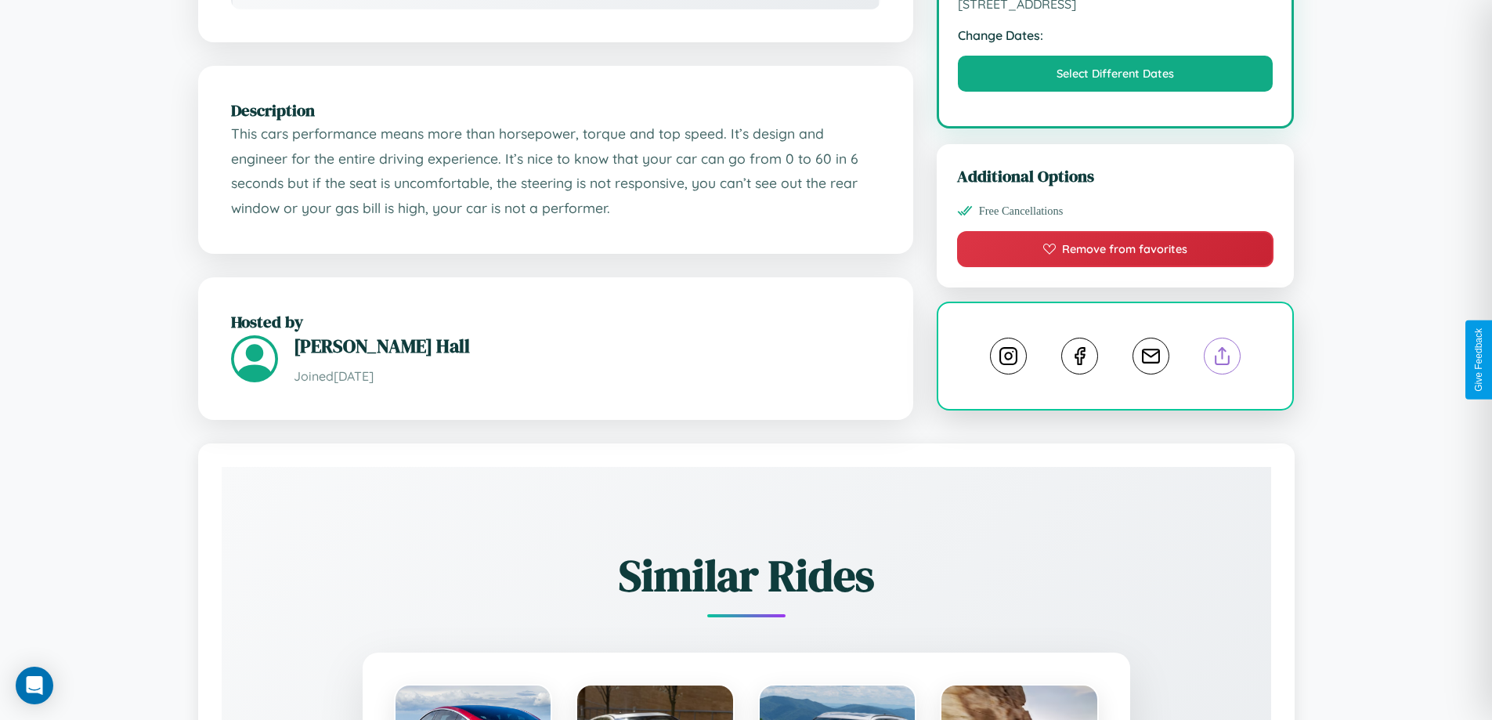
click at [1223, 358] on line at bounding box center [1223, 353] width 0 height 11
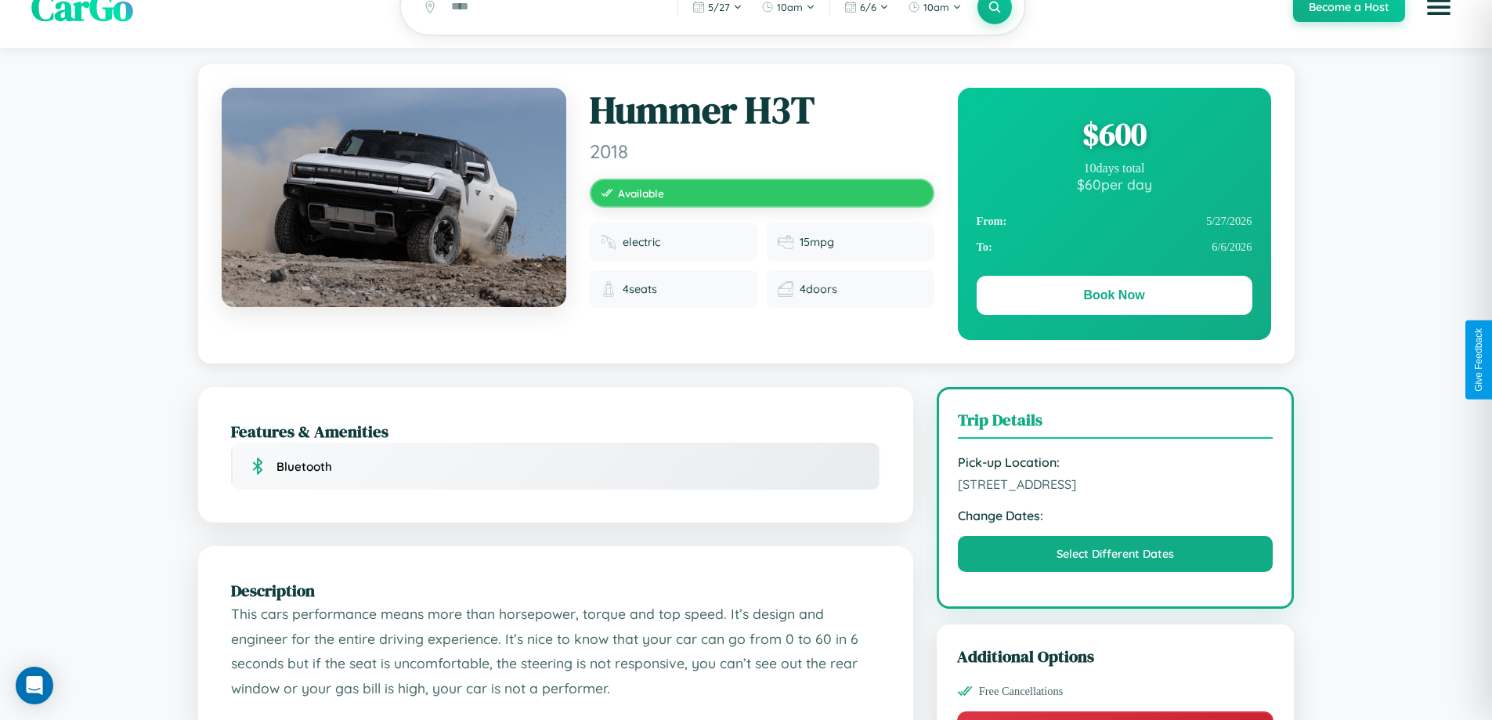
scroll to position [0, 0]
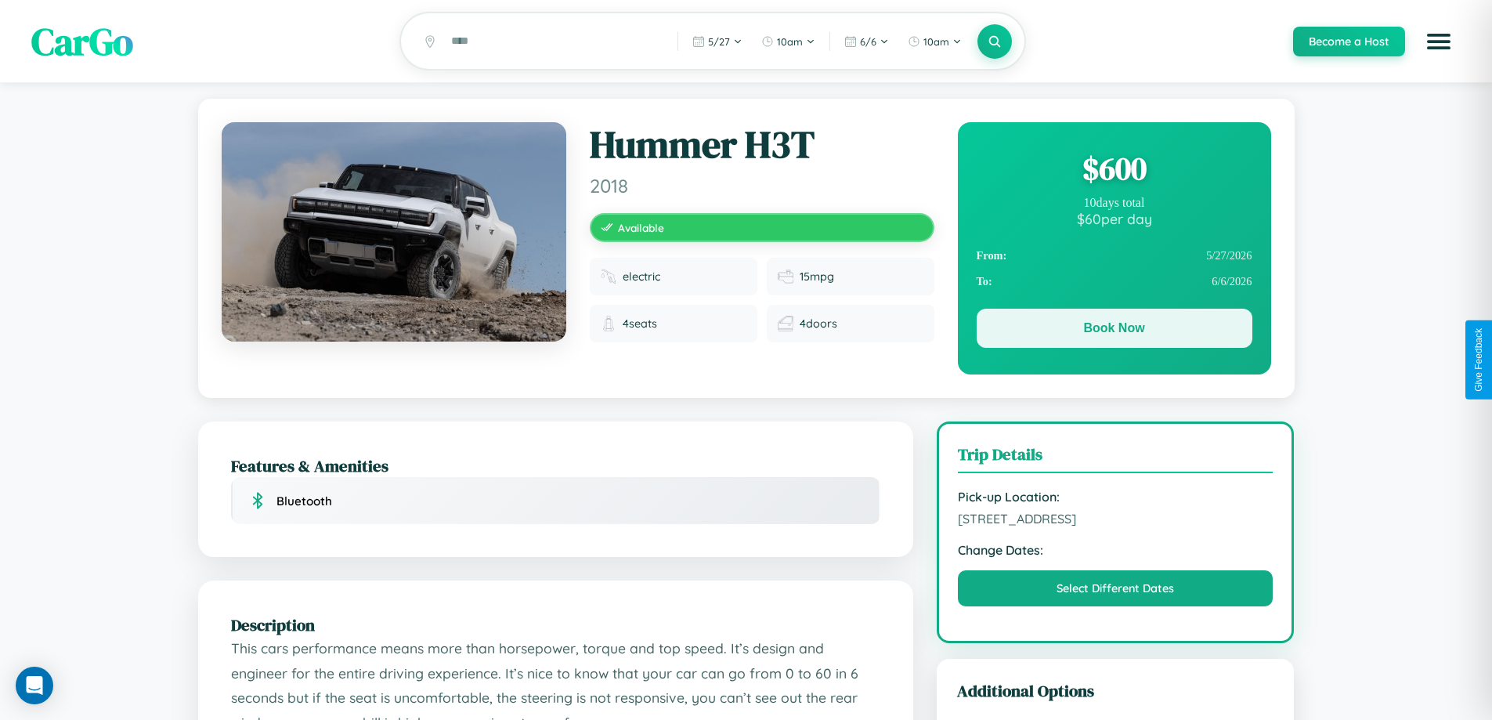
click at [1114, 331] on button "Book Now" at bounding box center [1115, 328] width 276 height 39
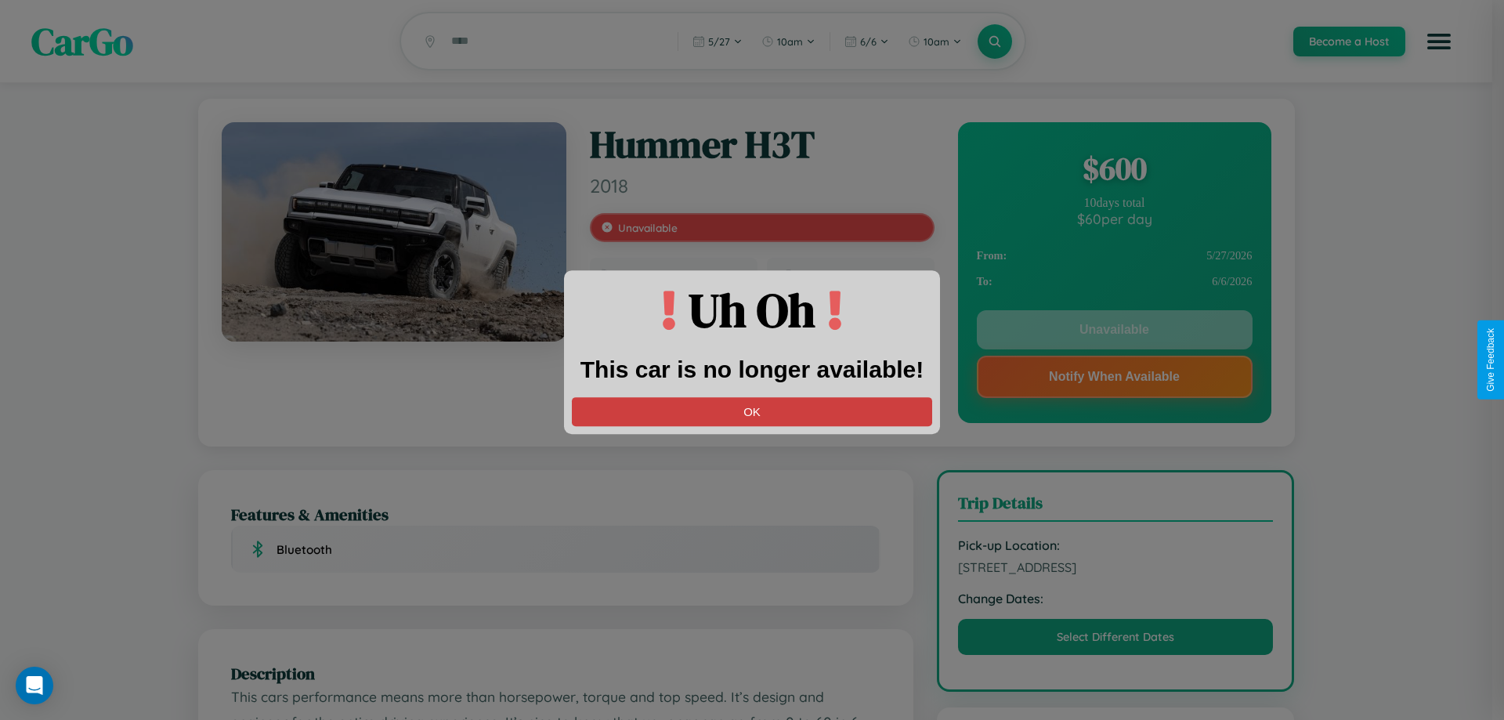
click at [752, 411] on button "OK" at bounding box center [752, 411] width 360 height 29
